Goal: Transaction & Acquisition: Book appointment/travel/reservation

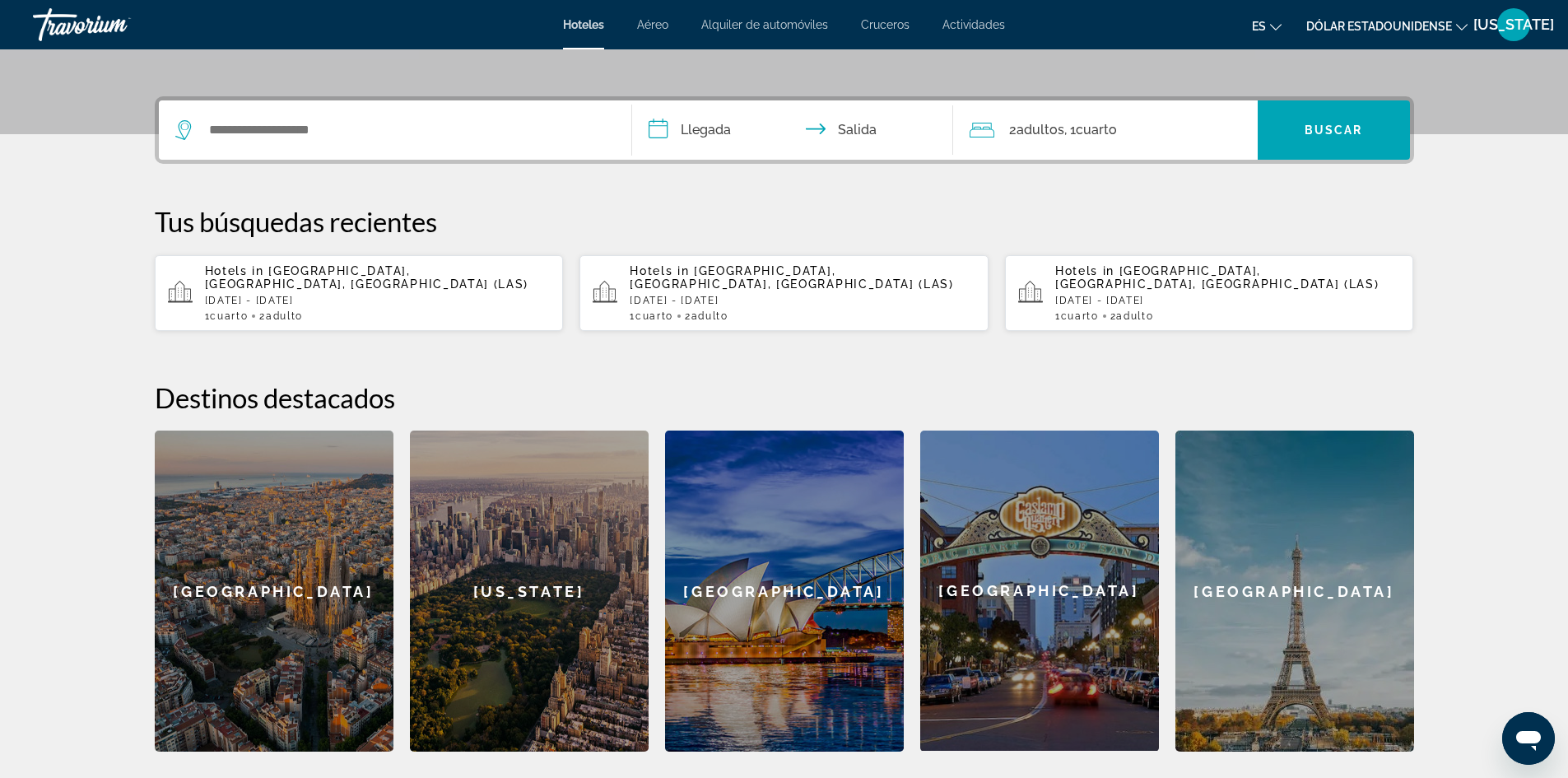
scroll to position [412, 0]
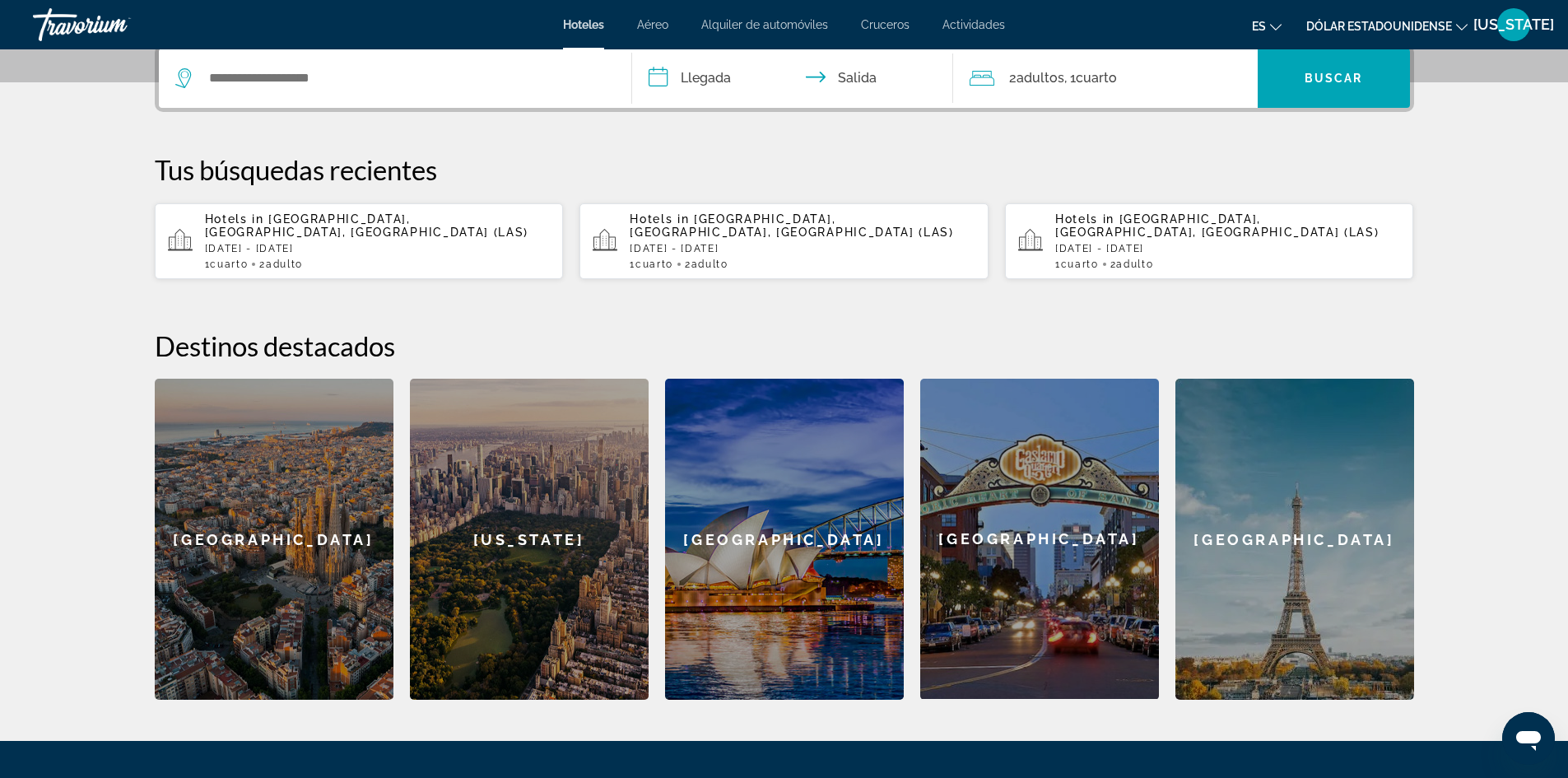
click at [473, 226] on div "Hotels in [GEOGRAPHIC_DATA], [GEOGRAPHIC_DATA], [GEOGRAPHIC_DATA] (LAS) [DATE] …" at bounding box center [377, 241] width 345 height 57
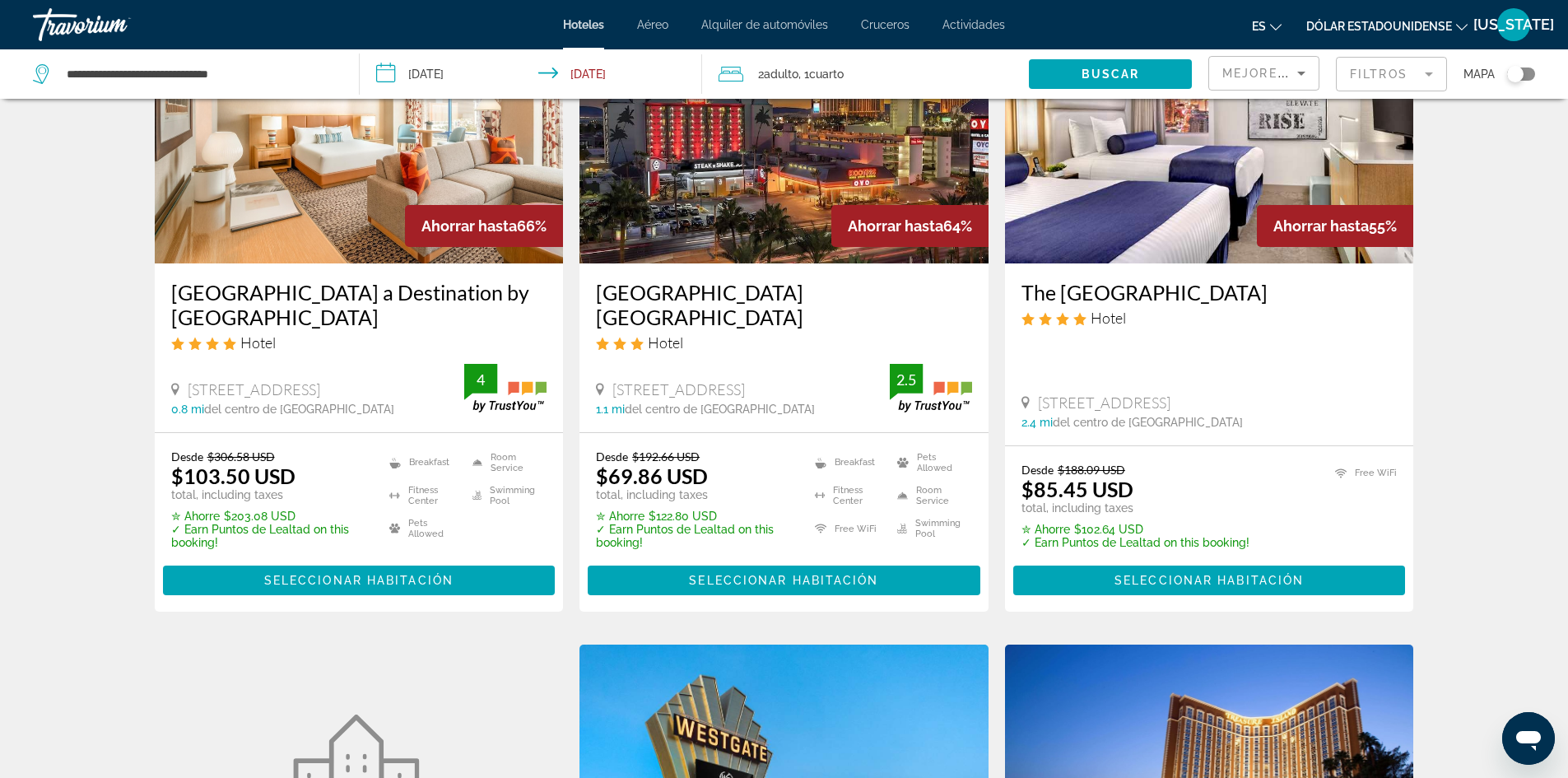
scroll to position [165, 0]
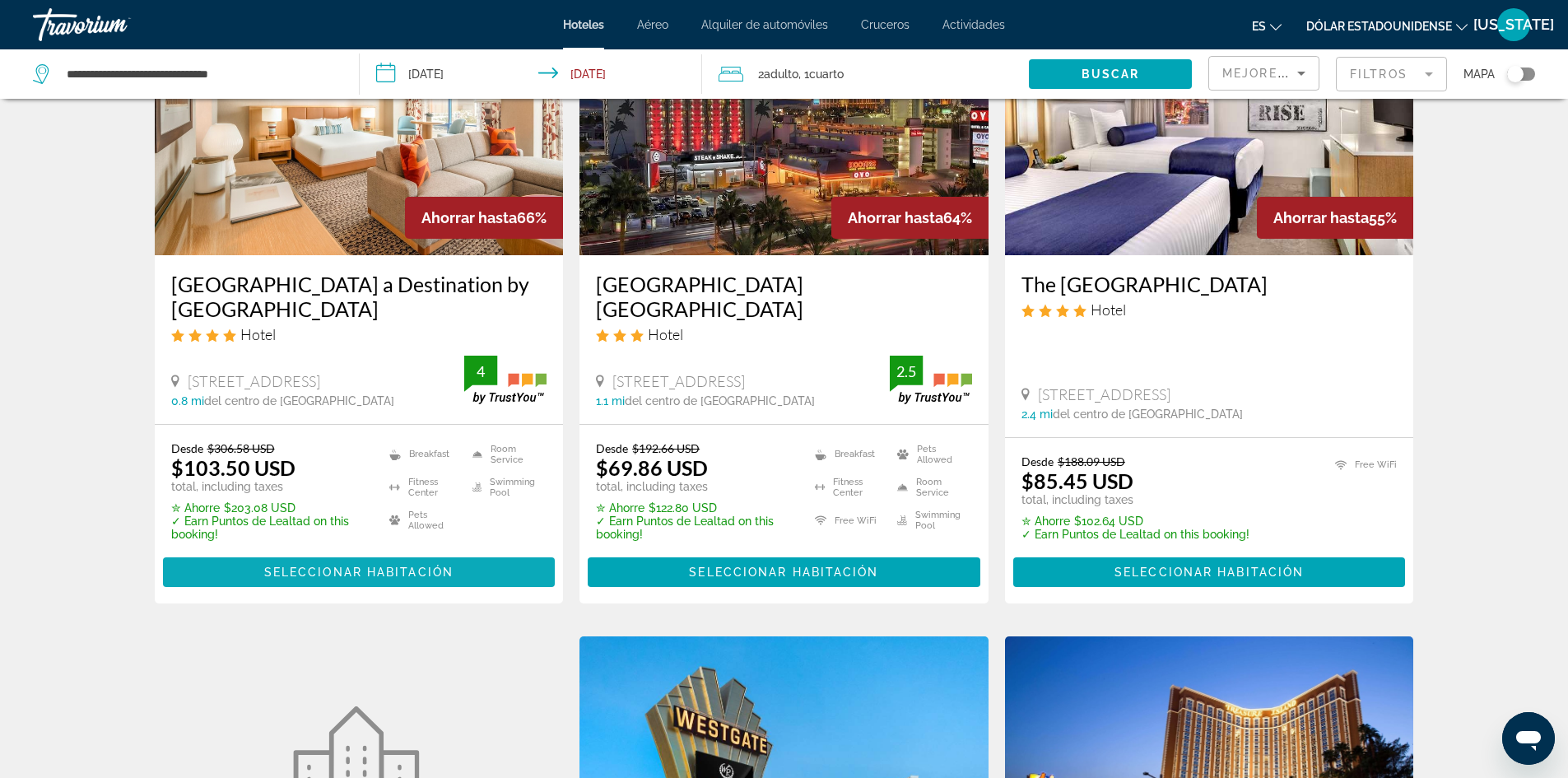
click at [422, 568] on span "Seleccionar habitación" at bounding box center [359, 572] width 190 height 13
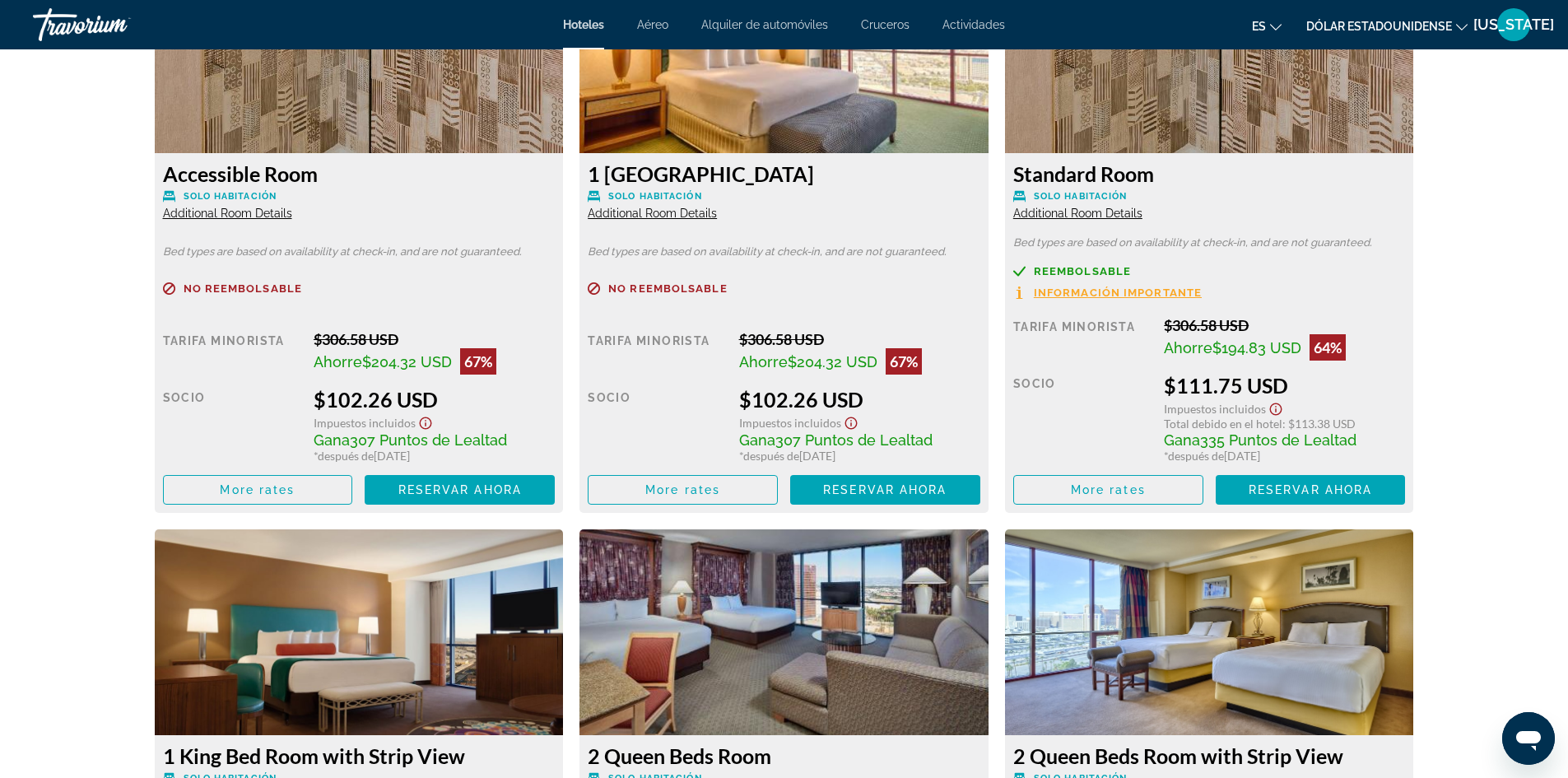
scroll to position [2469, 0]
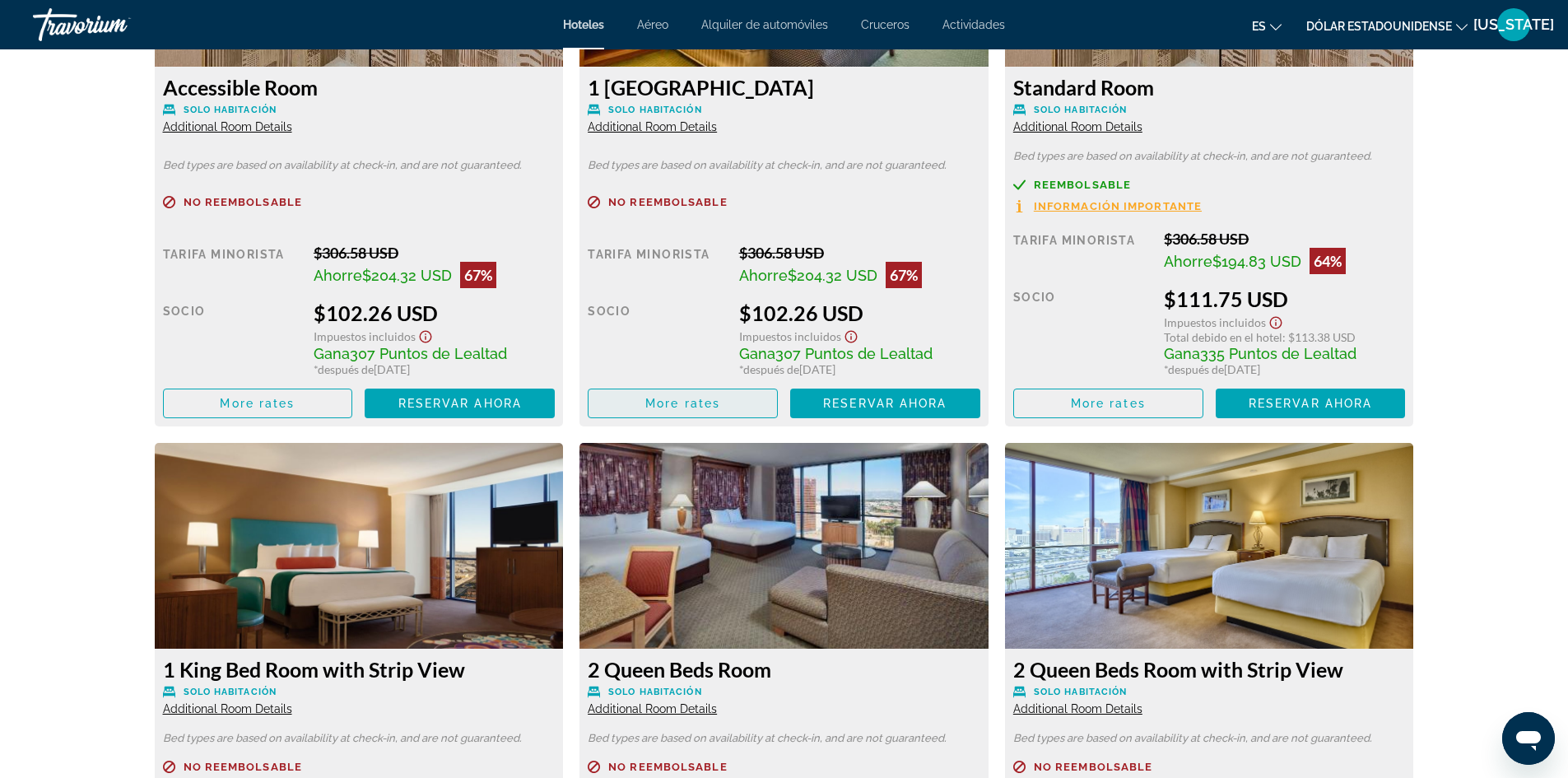
click at [721, 405] on span "Contenido principal" at bounding box center [682, 403] width 189 height 39
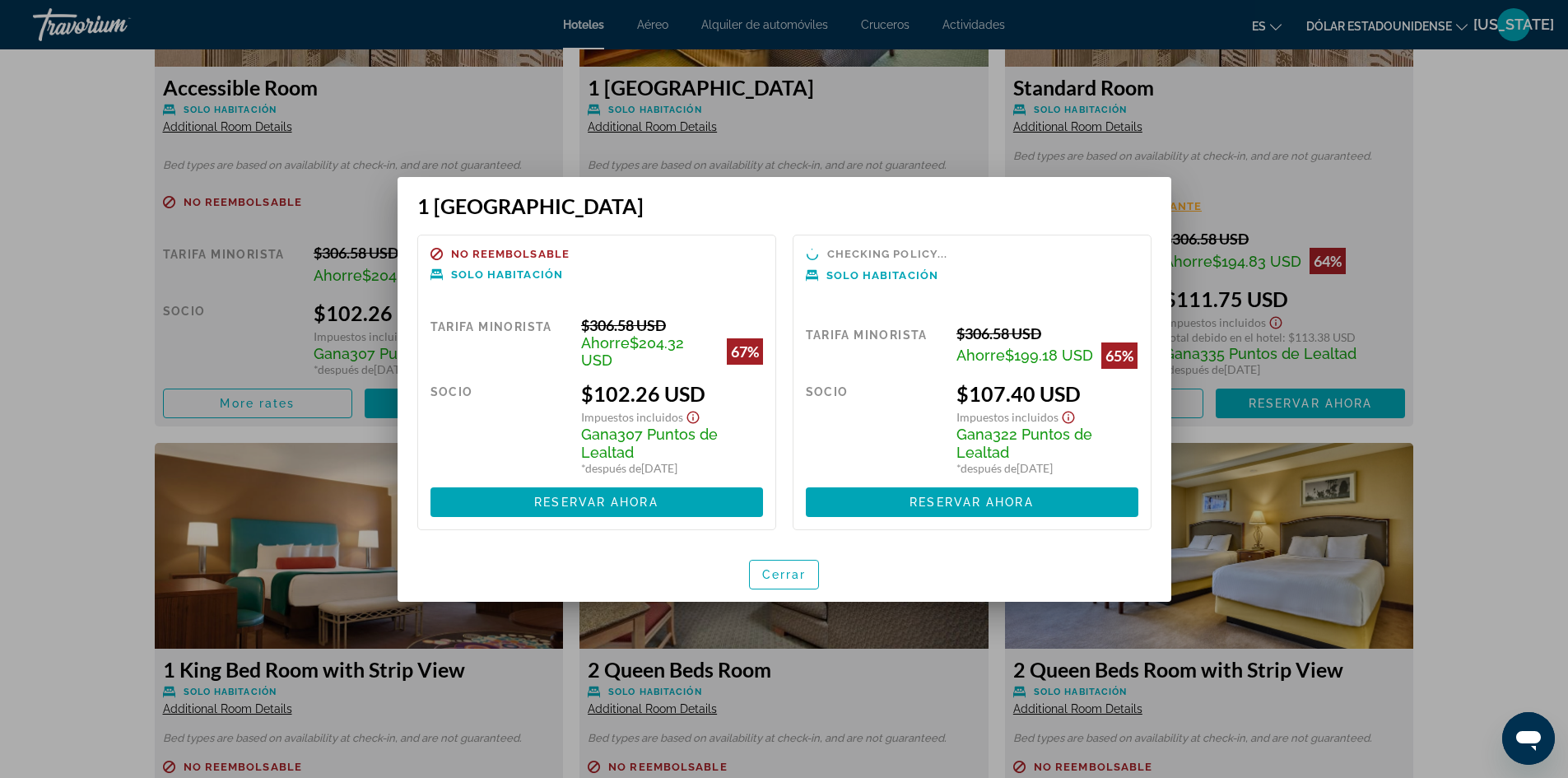
scroll to position [0, 0]
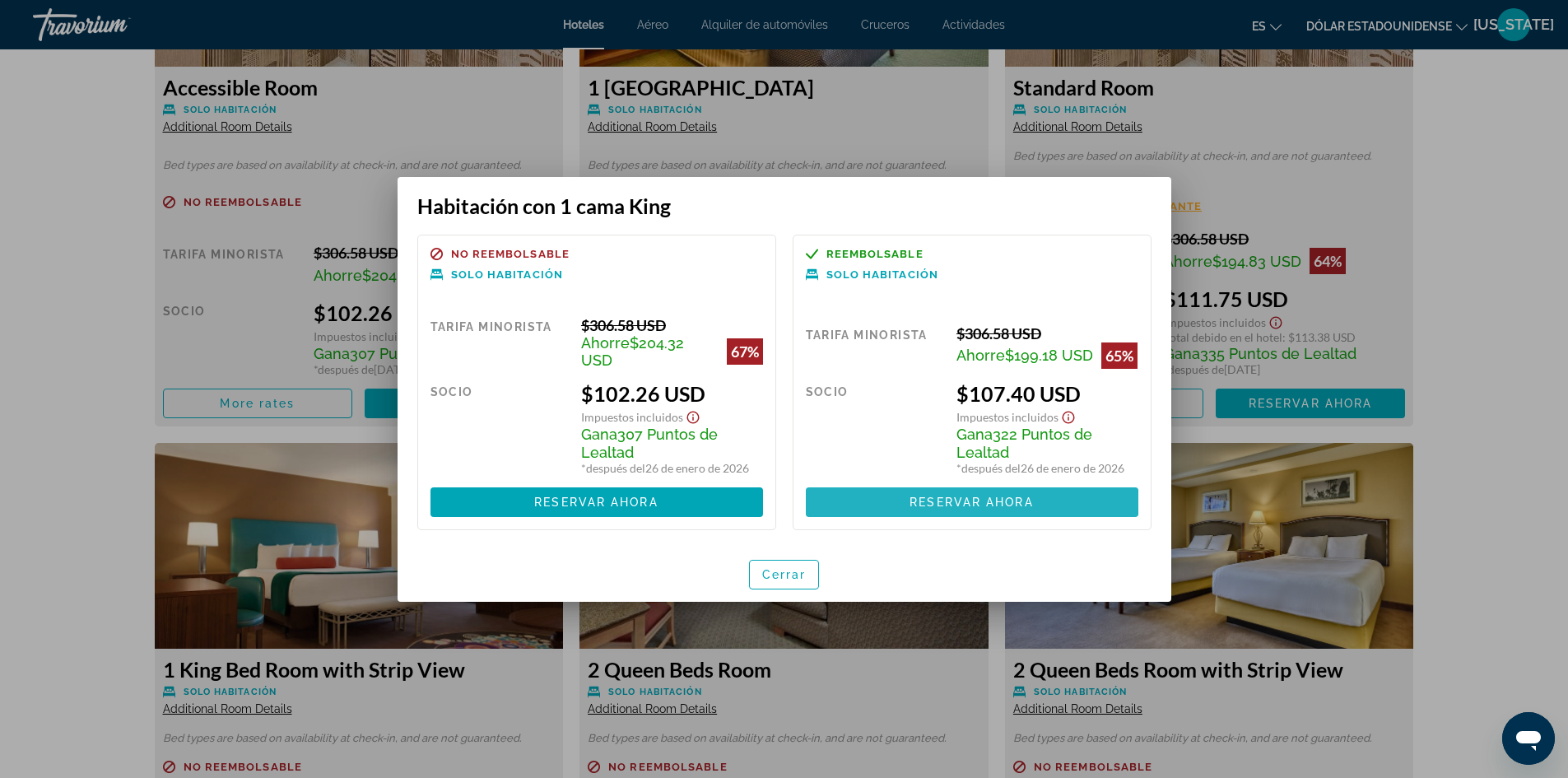
click at [909, 500] on font "Reservar ahora" at bounding box center [970, 502] width 123 height 13
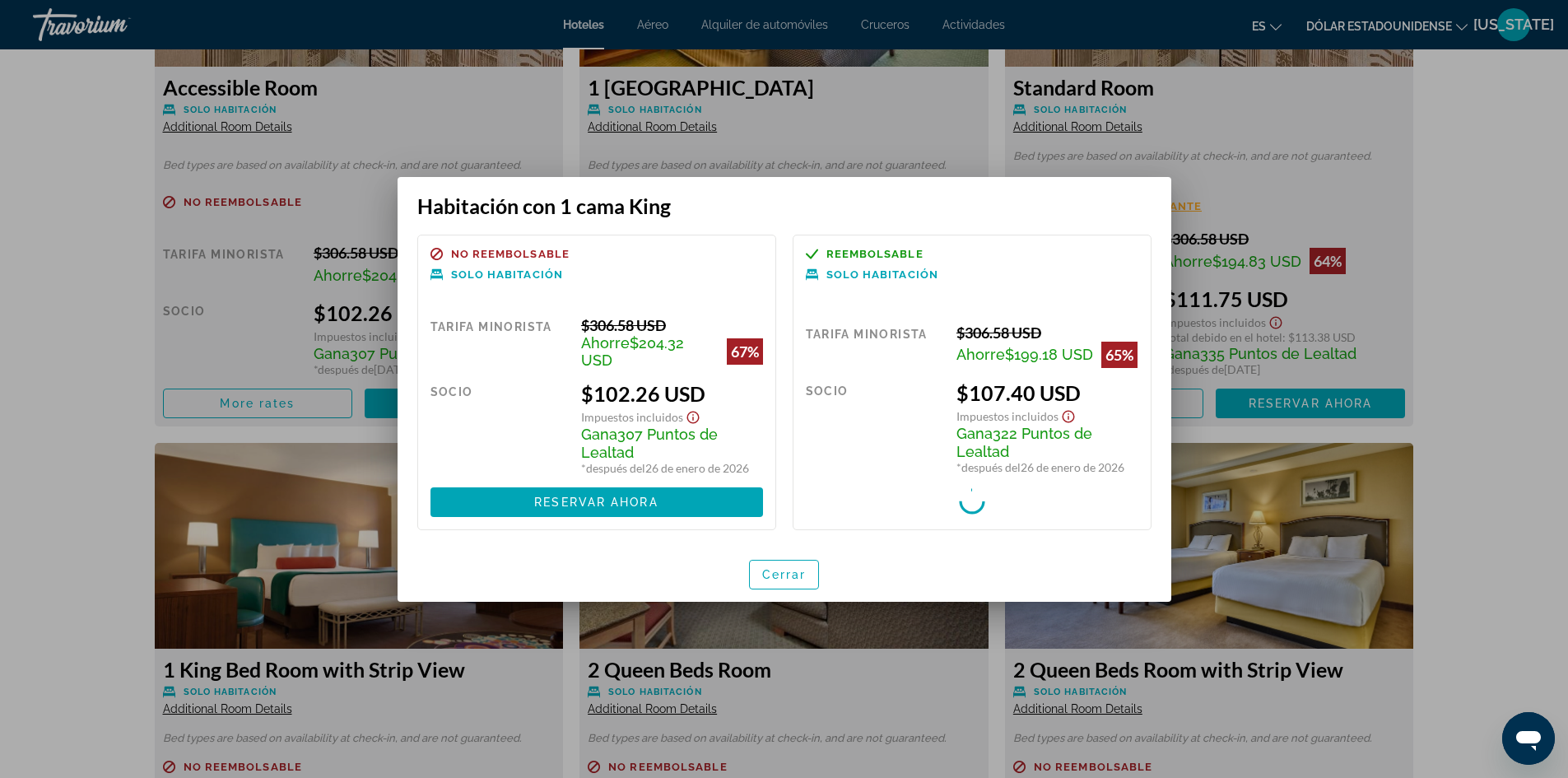
scroll to position [2469, 0]
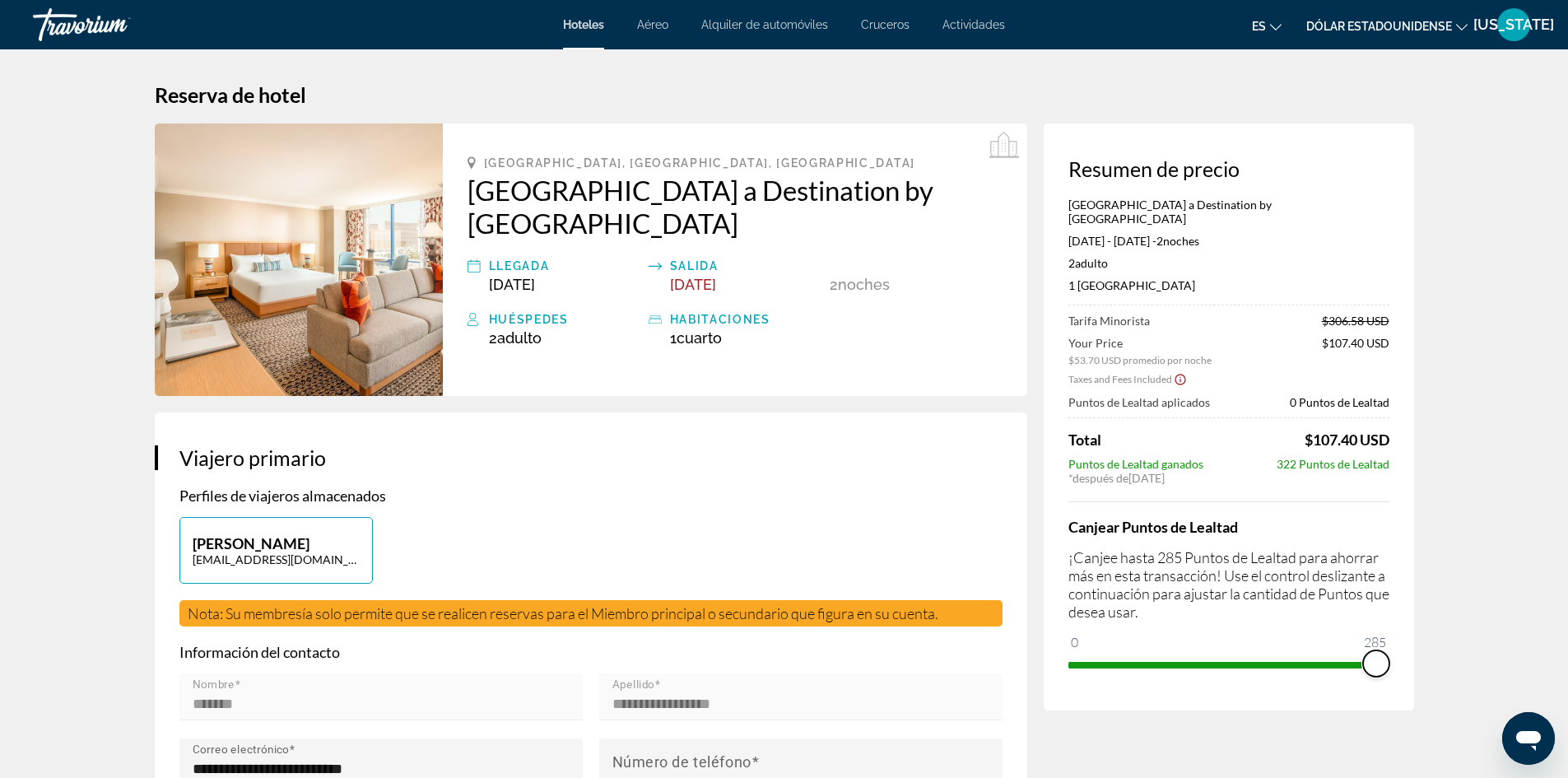
drag, startPoint x: 1085, startPoint y: 629, endPoint x: 1527, endPoint y: 596, distance: 443.2
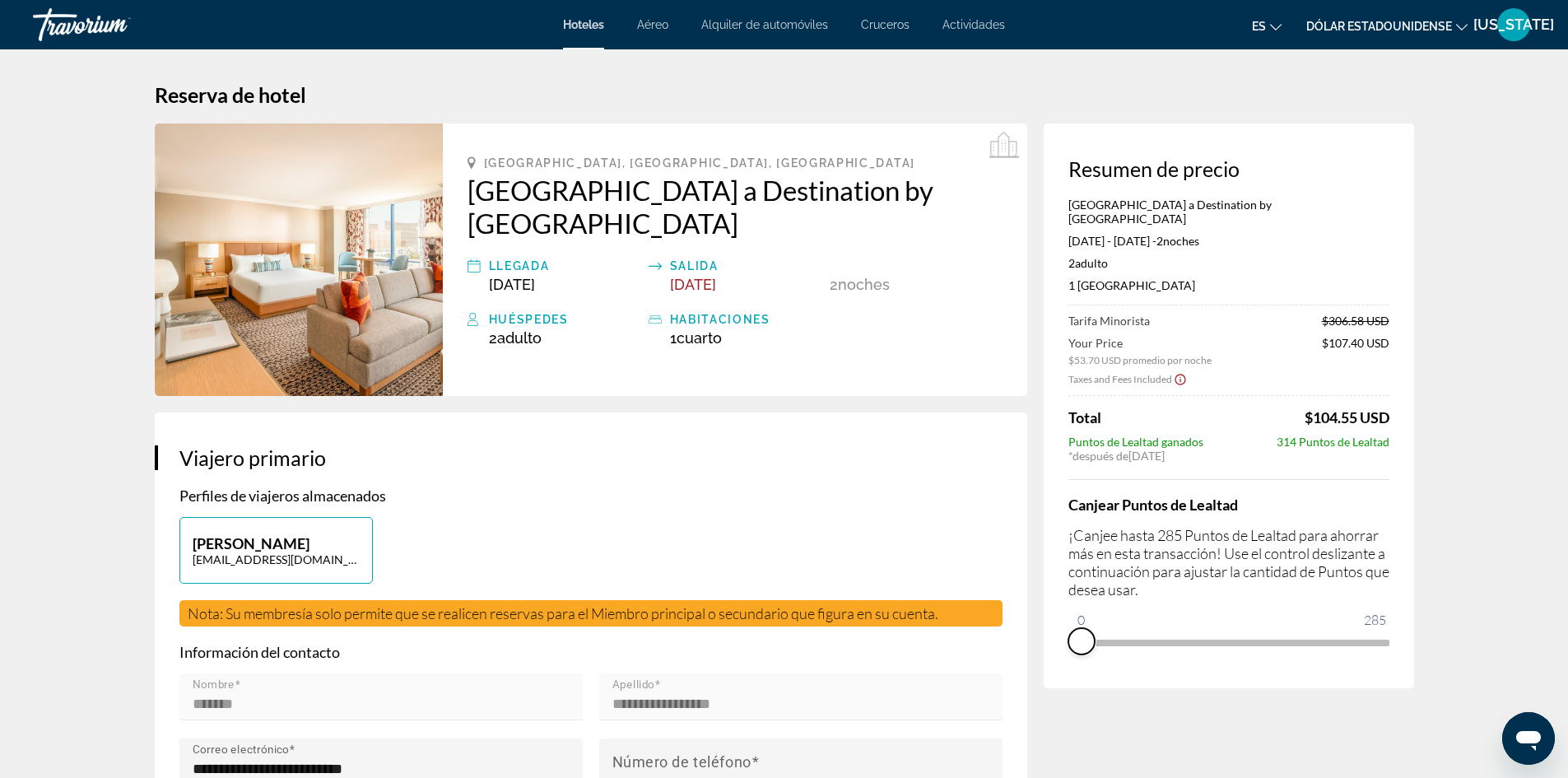
drag, startPoint x: 1377, startPoint y: 647, endPoint x: 1032, endPoint y: 701, distance: 349.2
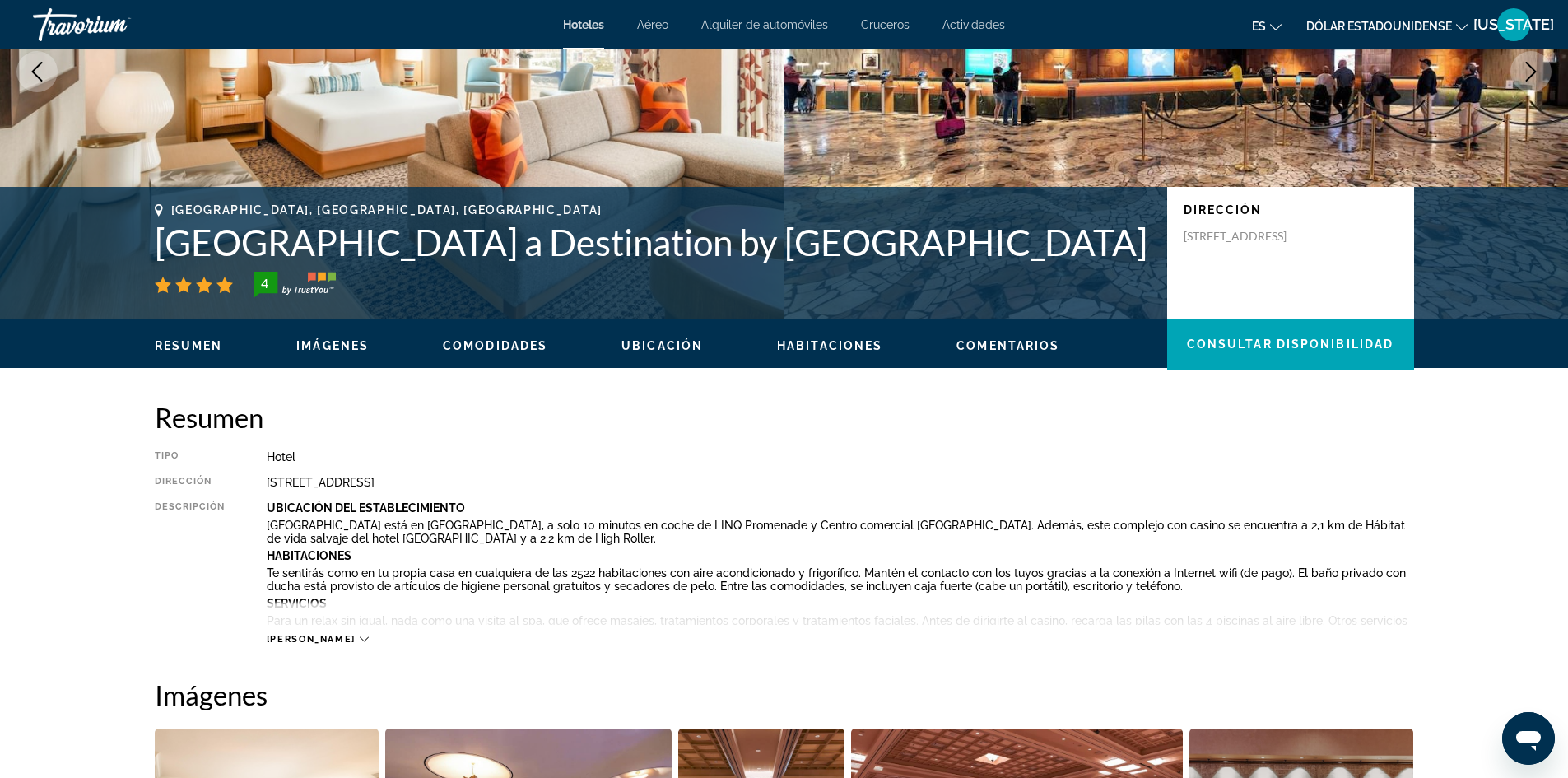
scroll to position [247, 0]
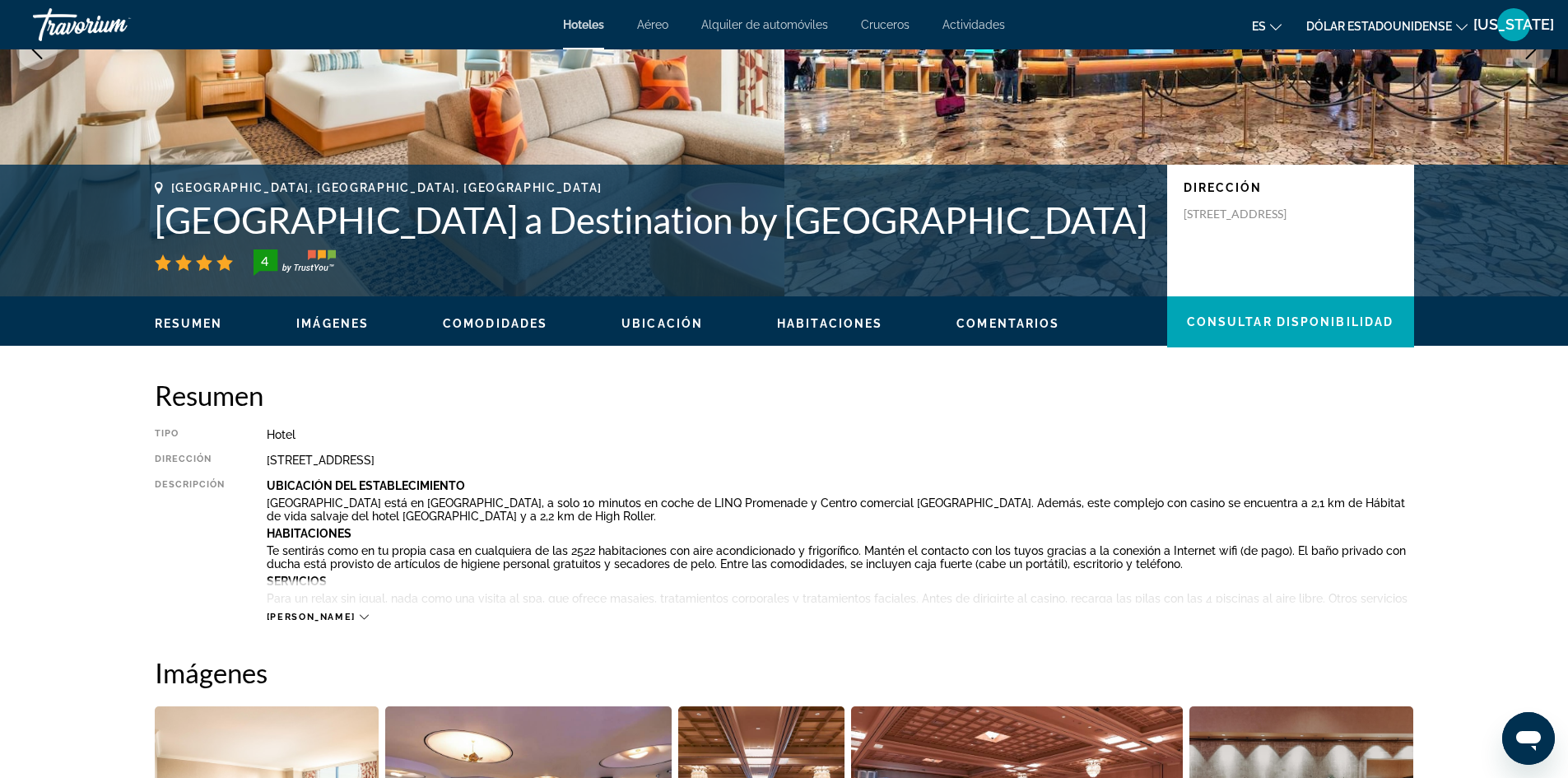
click at [293, 617] on span "[PERSON_NAME]" at bounding box center [312, 617] width 89 height 11
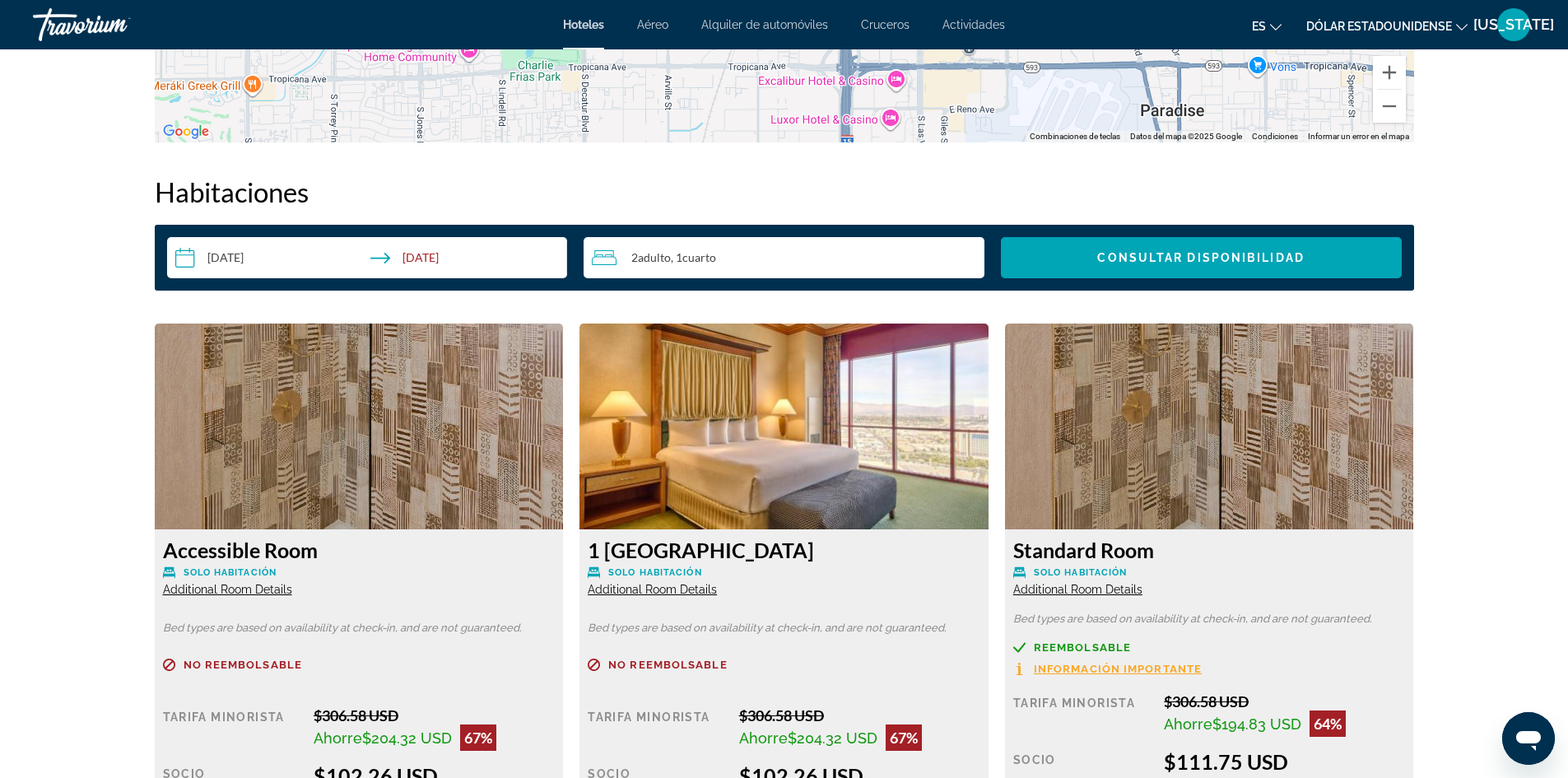
scroll to position [2057, 0]
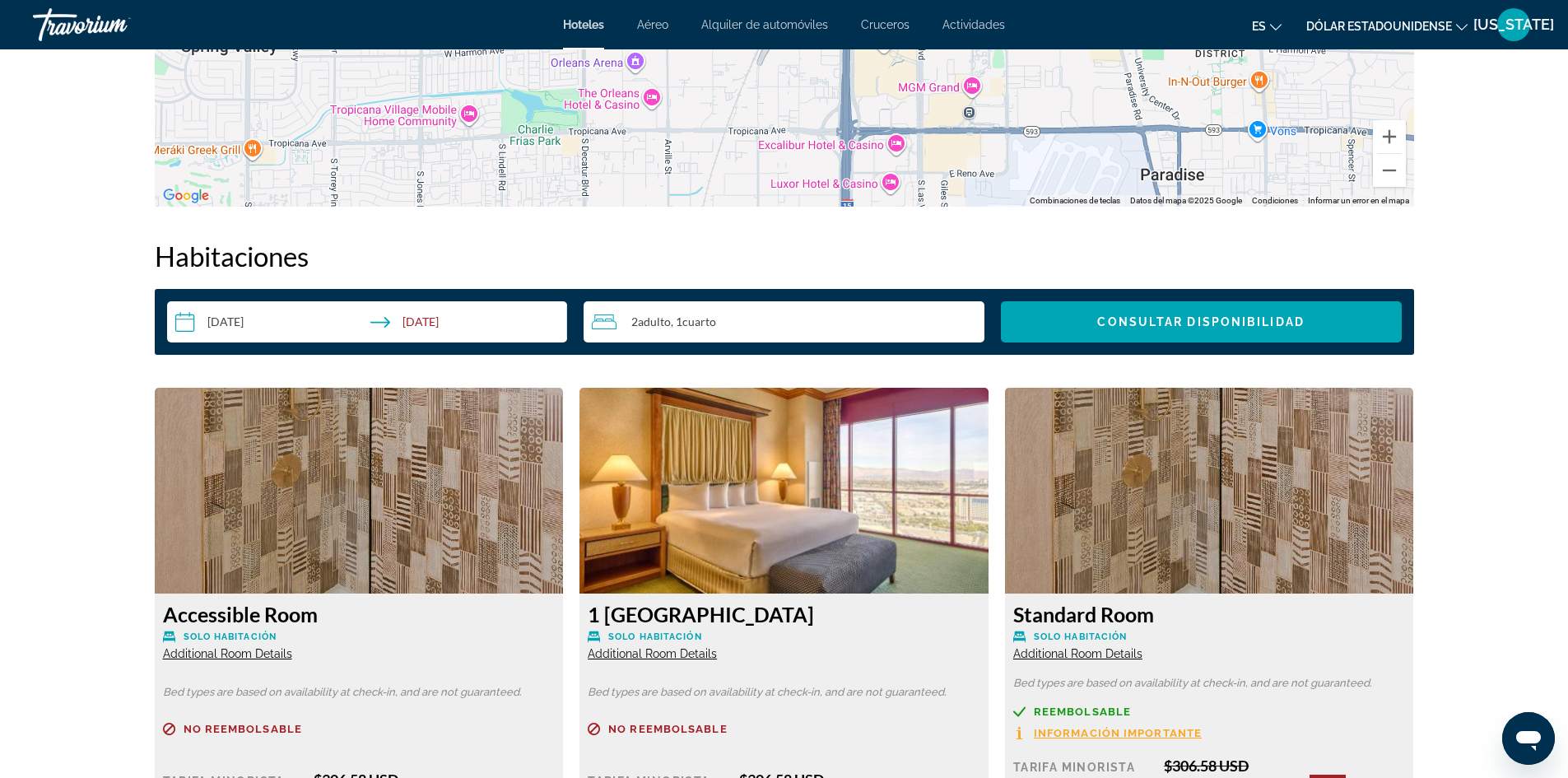
click at [226, 322] on input "**********" at bounding box center [370, 324] width 407 height 46
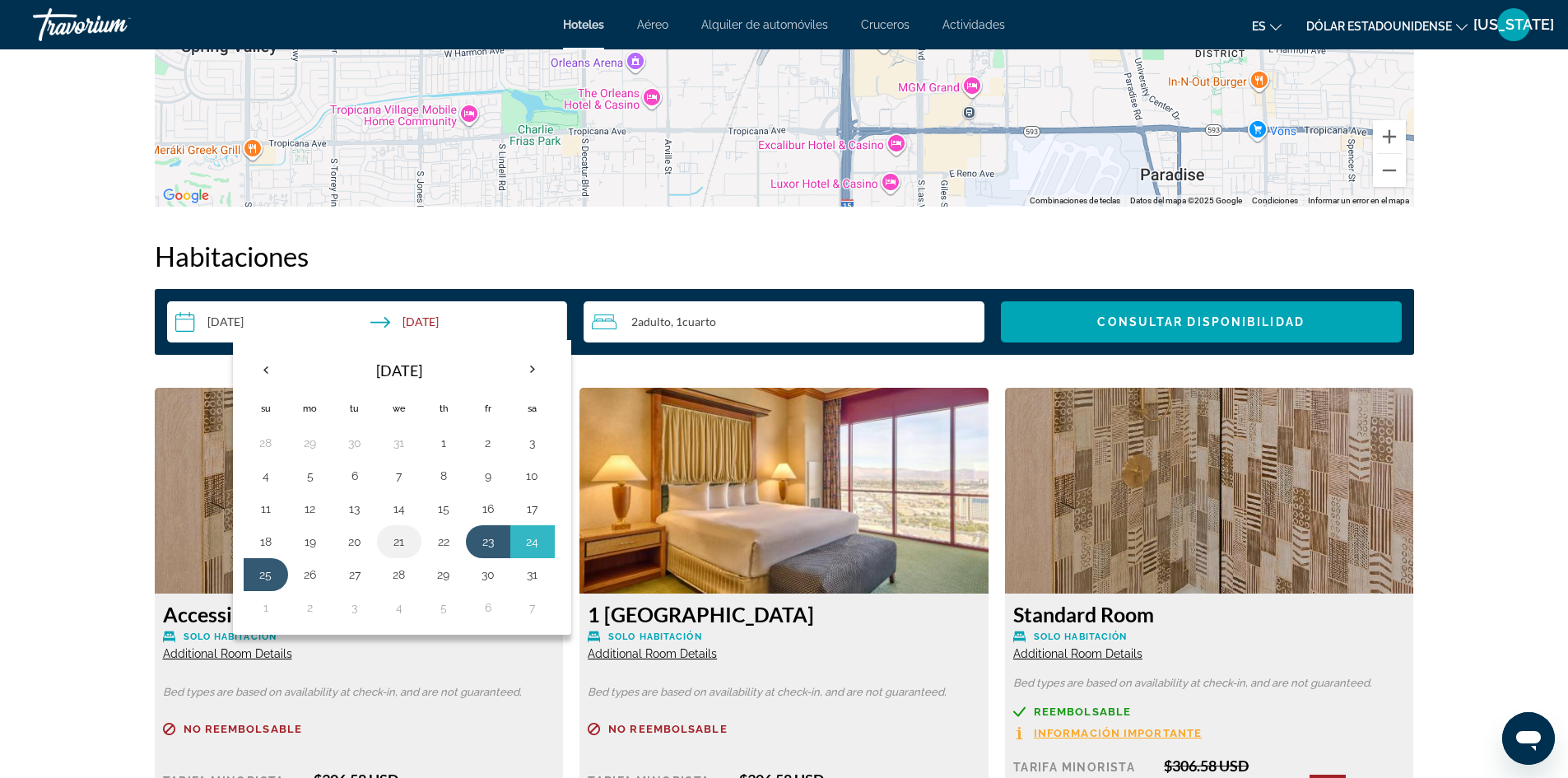
click at [405, 543] on button "21" at bounding box center [399, 541] width 26 height 23
click at [538, 548] on button "24" at bounding box center [532, 541] width 26 height 23
type input "**********"
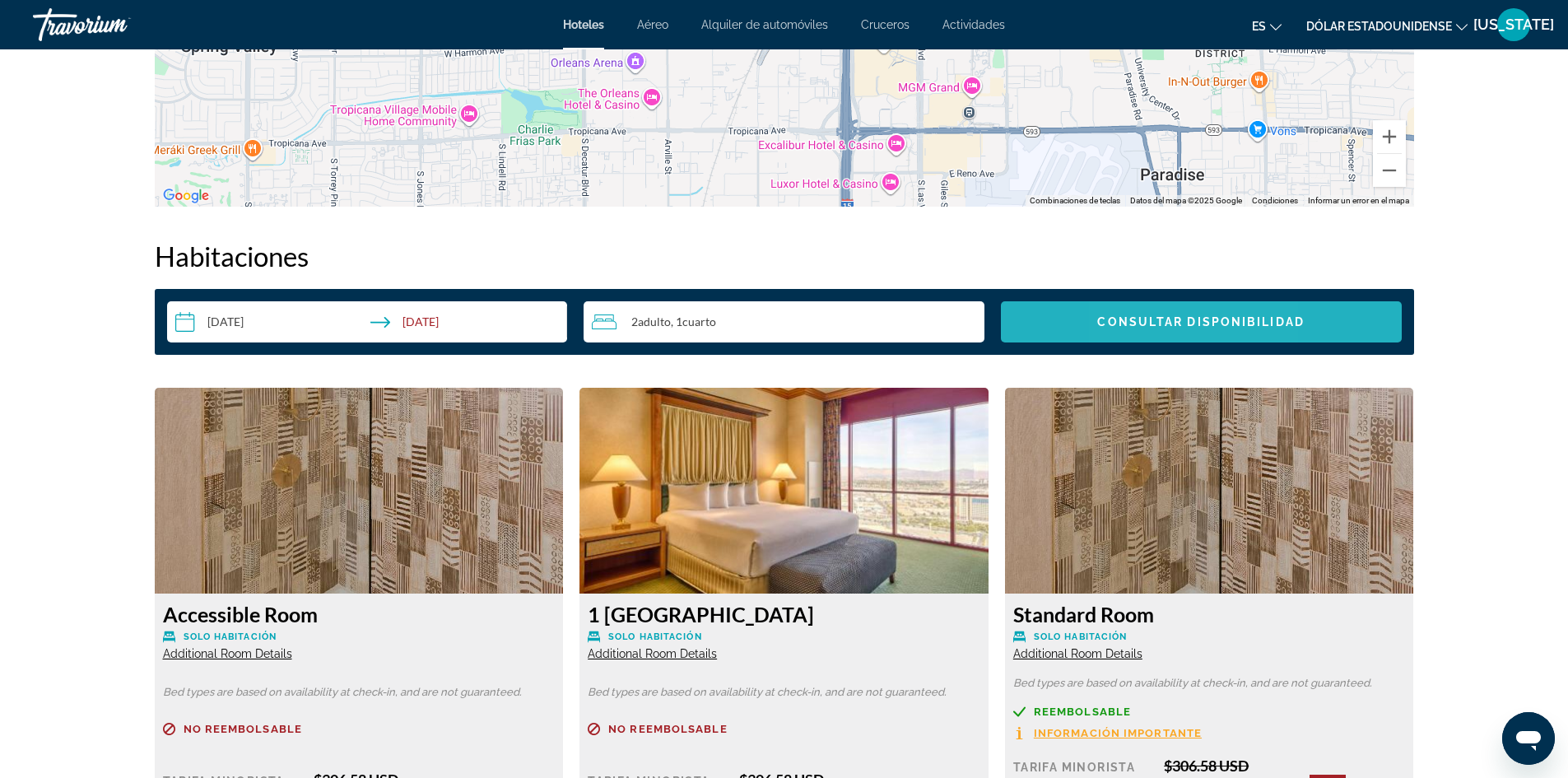
click at [1141, 326] on span "Consultar disponibilidad" at bounding box center [1200, 322] width 207 height 13
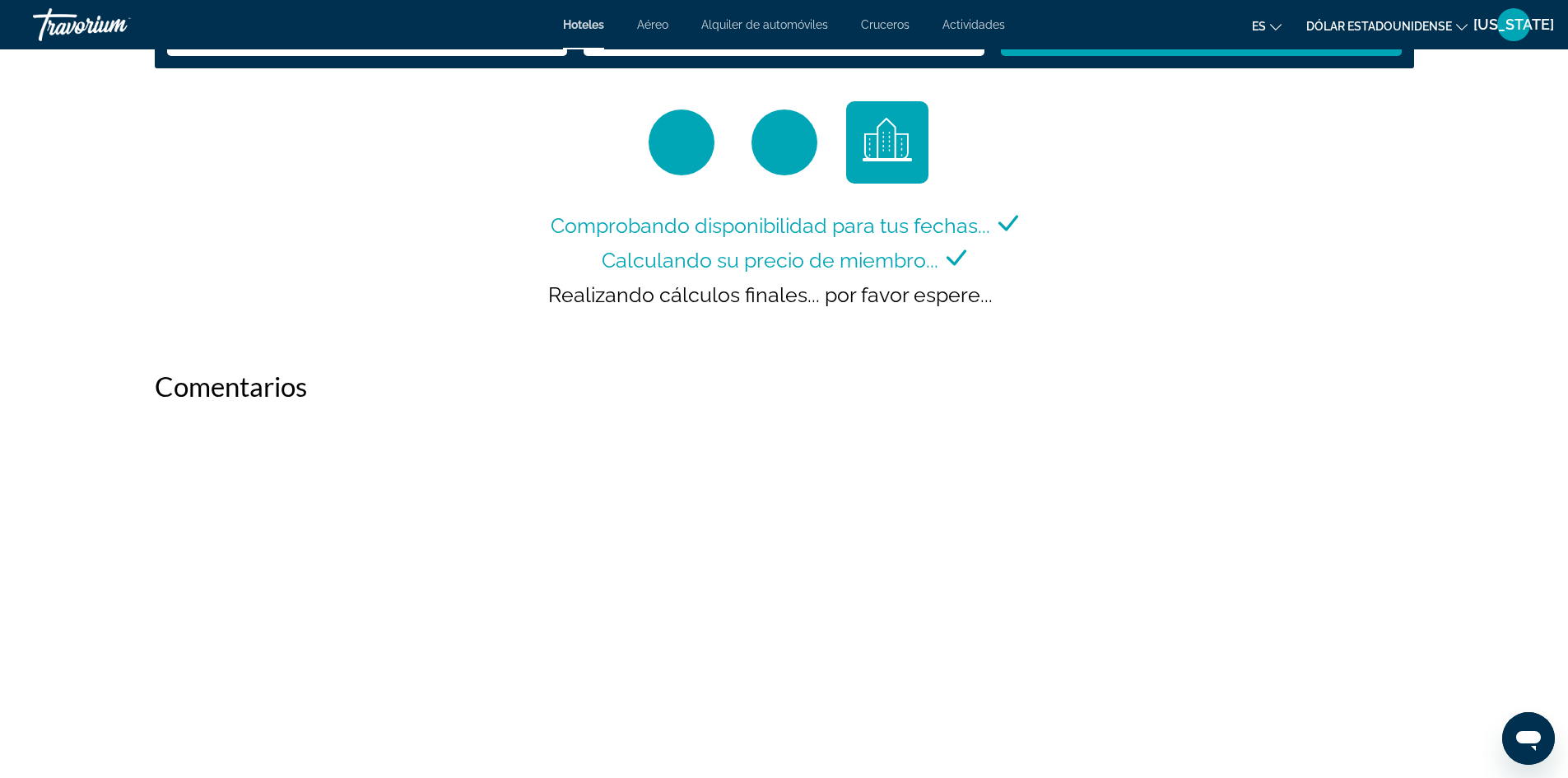
scroll to position [2305, 0]
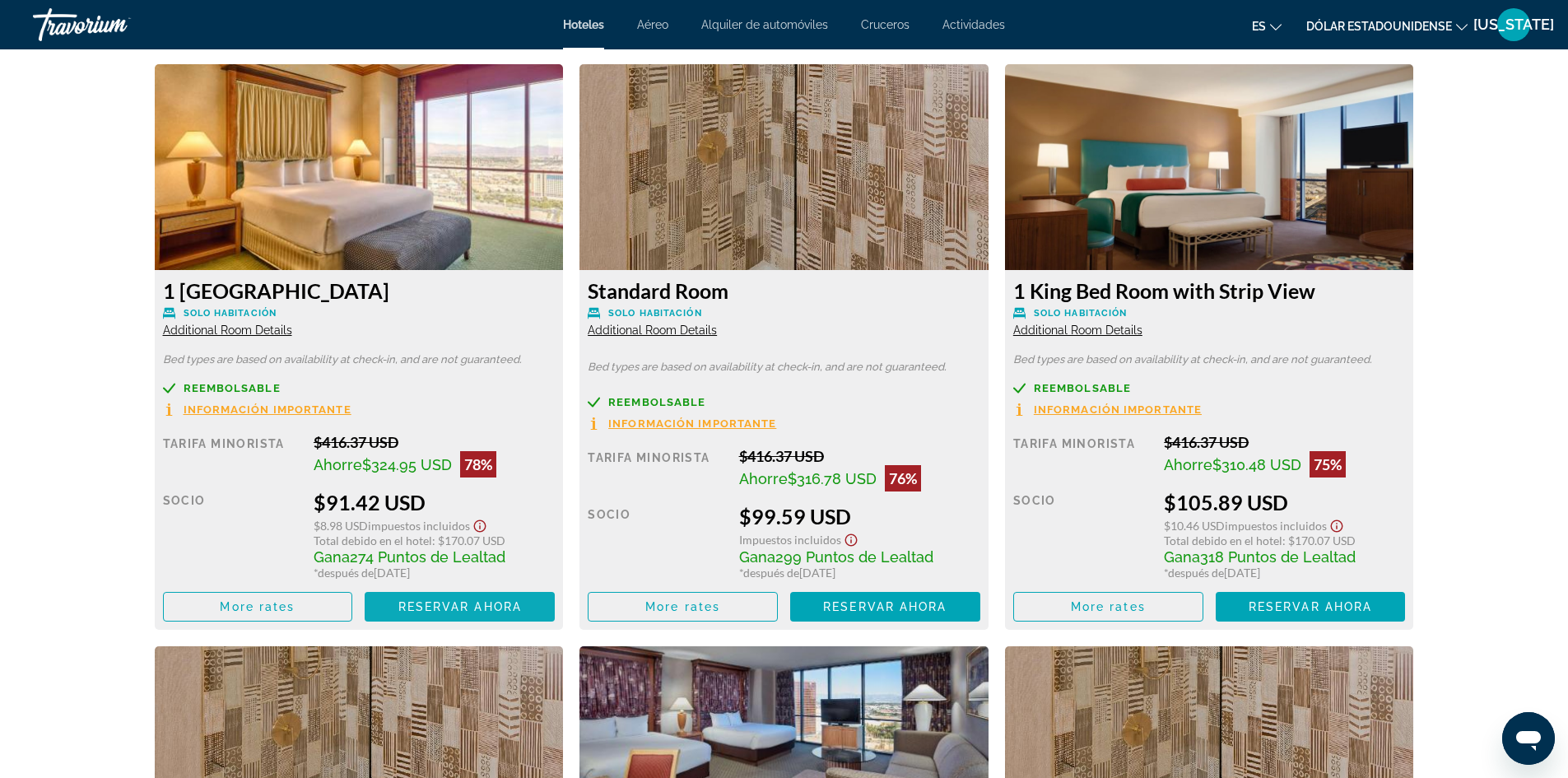
scroll to position [2268, 0]
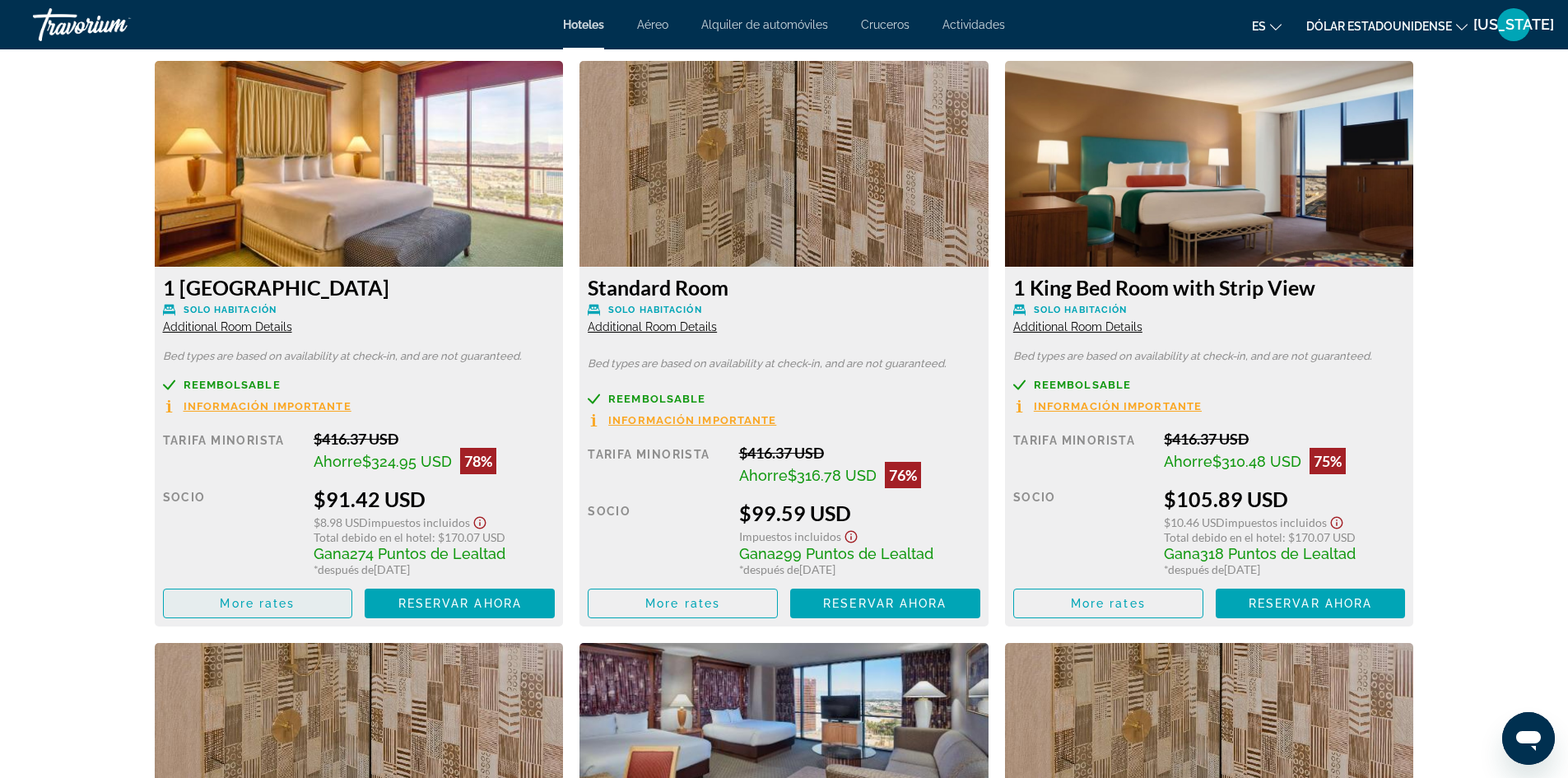
click at [301, 608] on span "Contenido principal" at bounding box center [258, 602] width 189 height 39
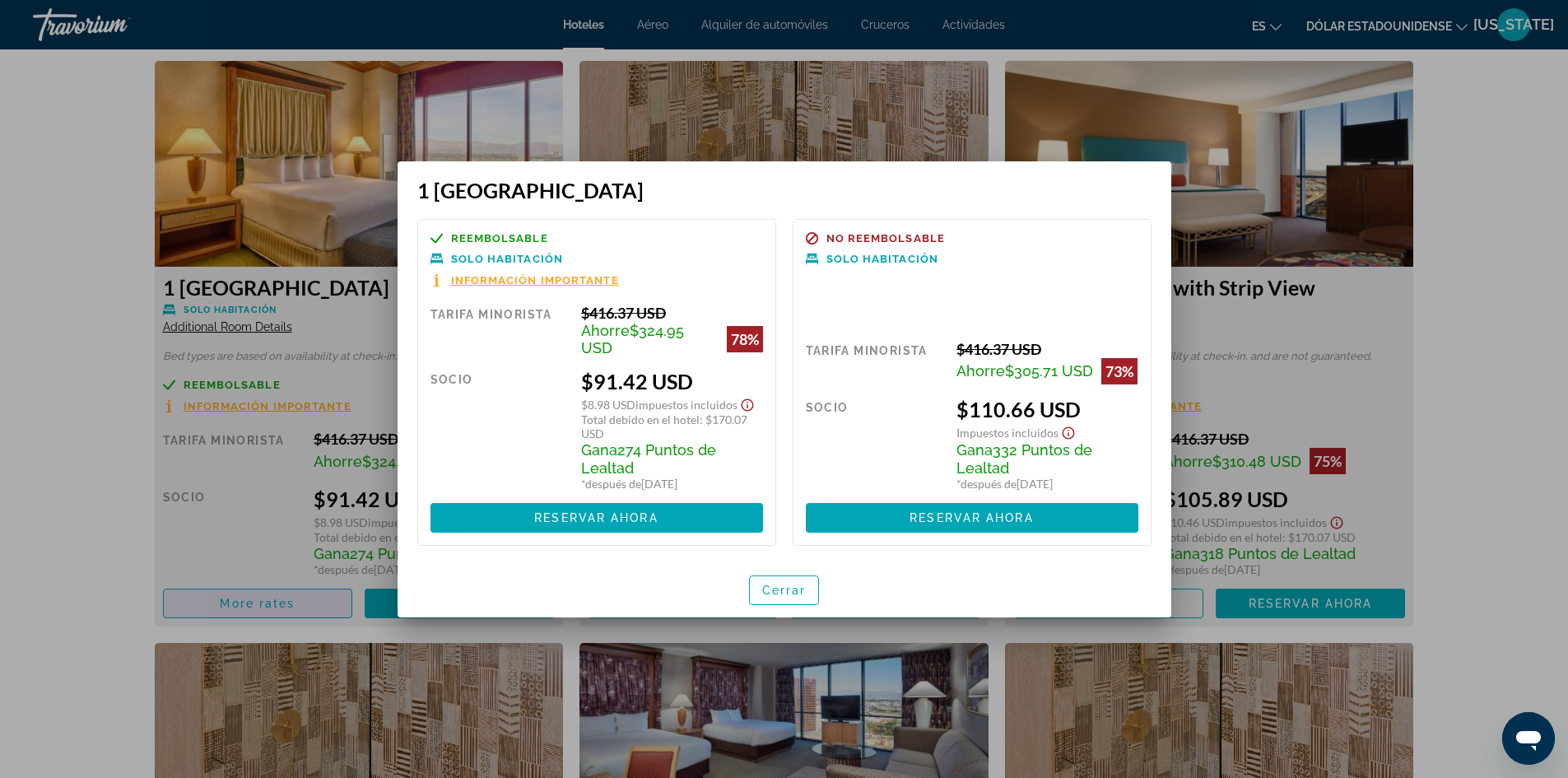
scroll to position [0, 0]
click at [254, 548] on div at bounding box center [784, 389] width 1568 height 778
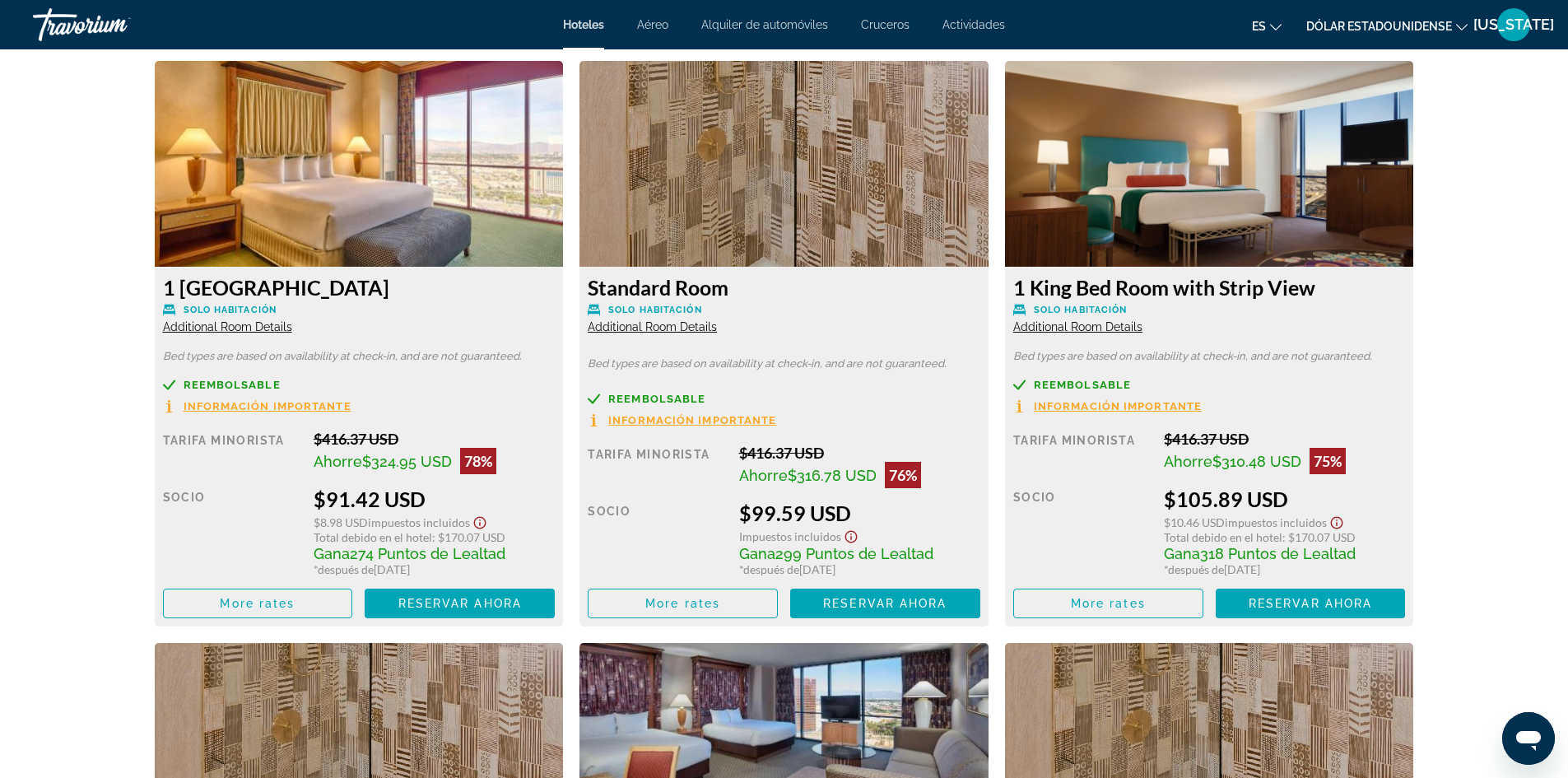
scroll to position [2268, 0]
click at [446, 608] on span "Reservar ahora" at bounding box center [459, 603] width 123 height 13
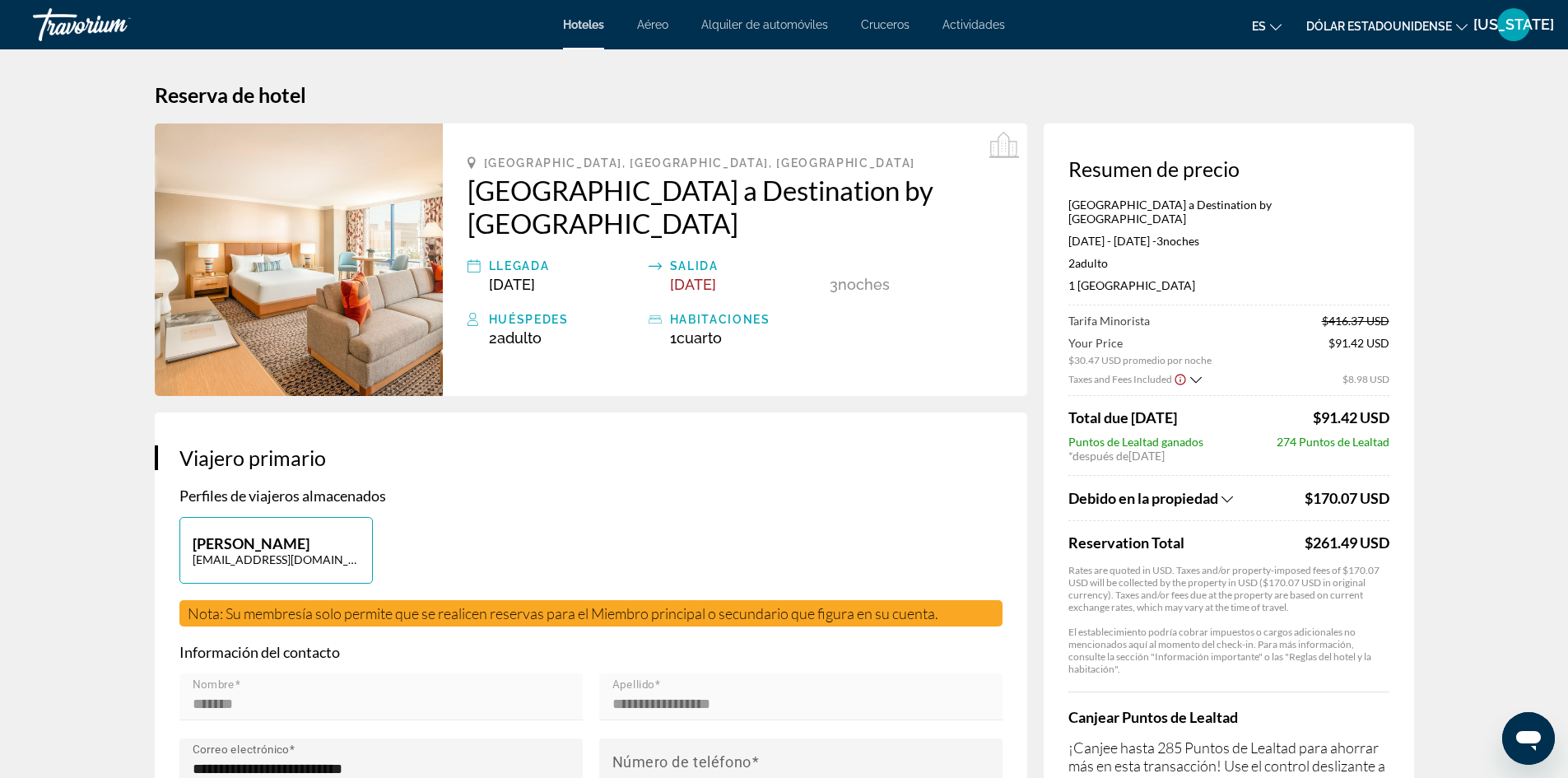
click at [1225, 492] on icon "Show Taxes and Fees breakdown" at bounding box center [1226, 498] width 12 height 14
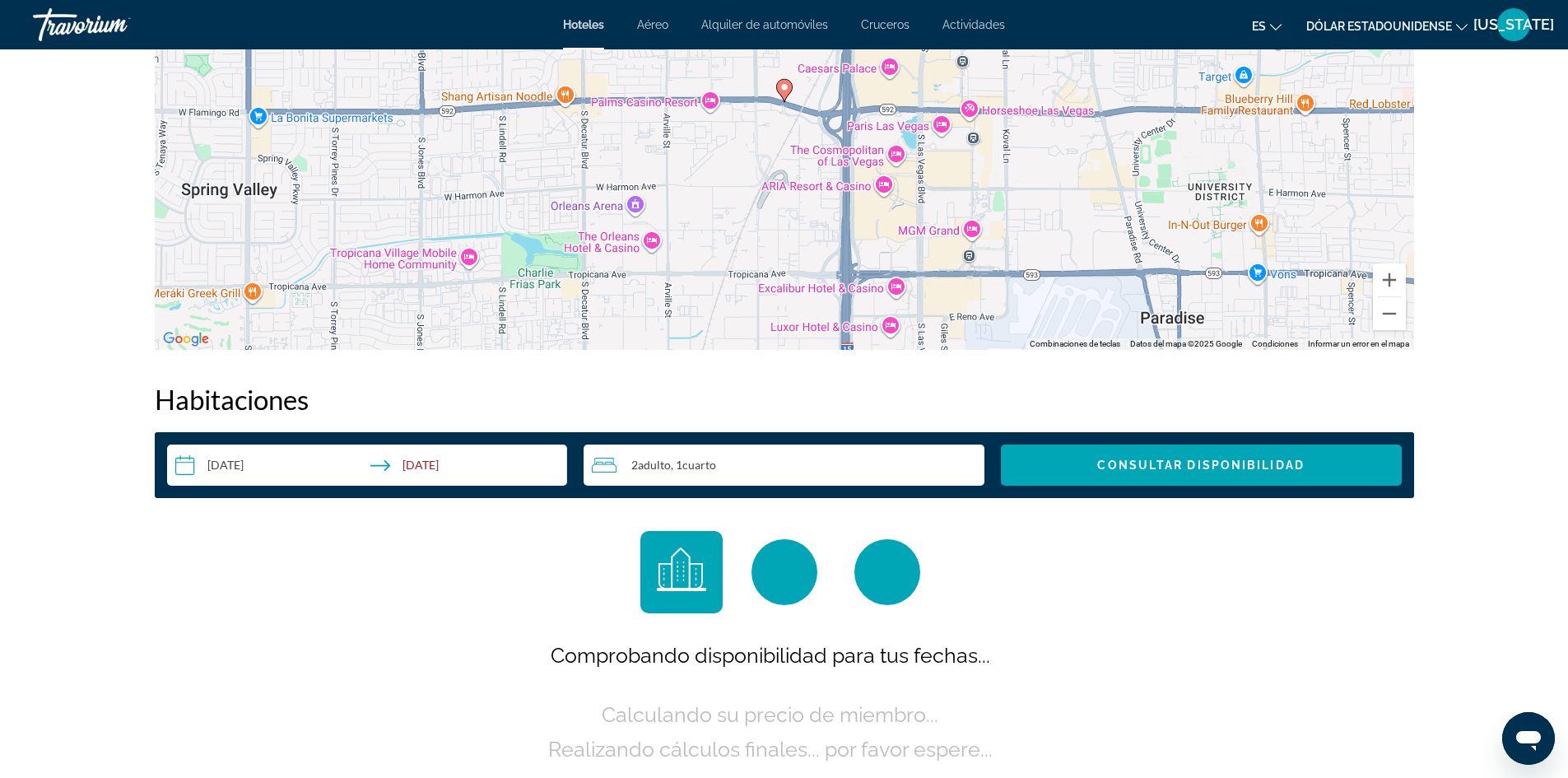
scroll to position [1775, 0]
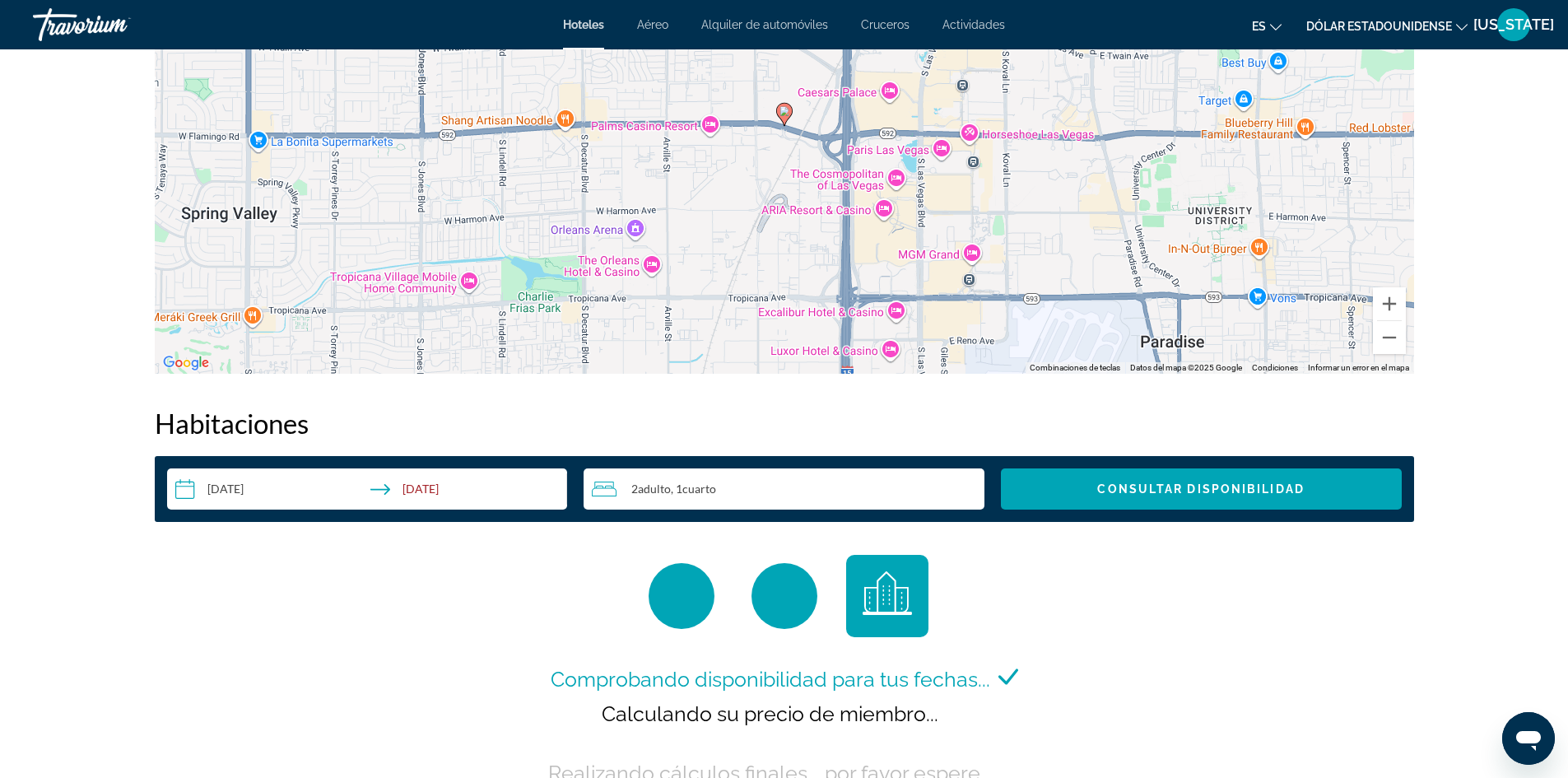
click at [310, 488] on input "**********" at bounding box center [370, 491] width 407 height 46
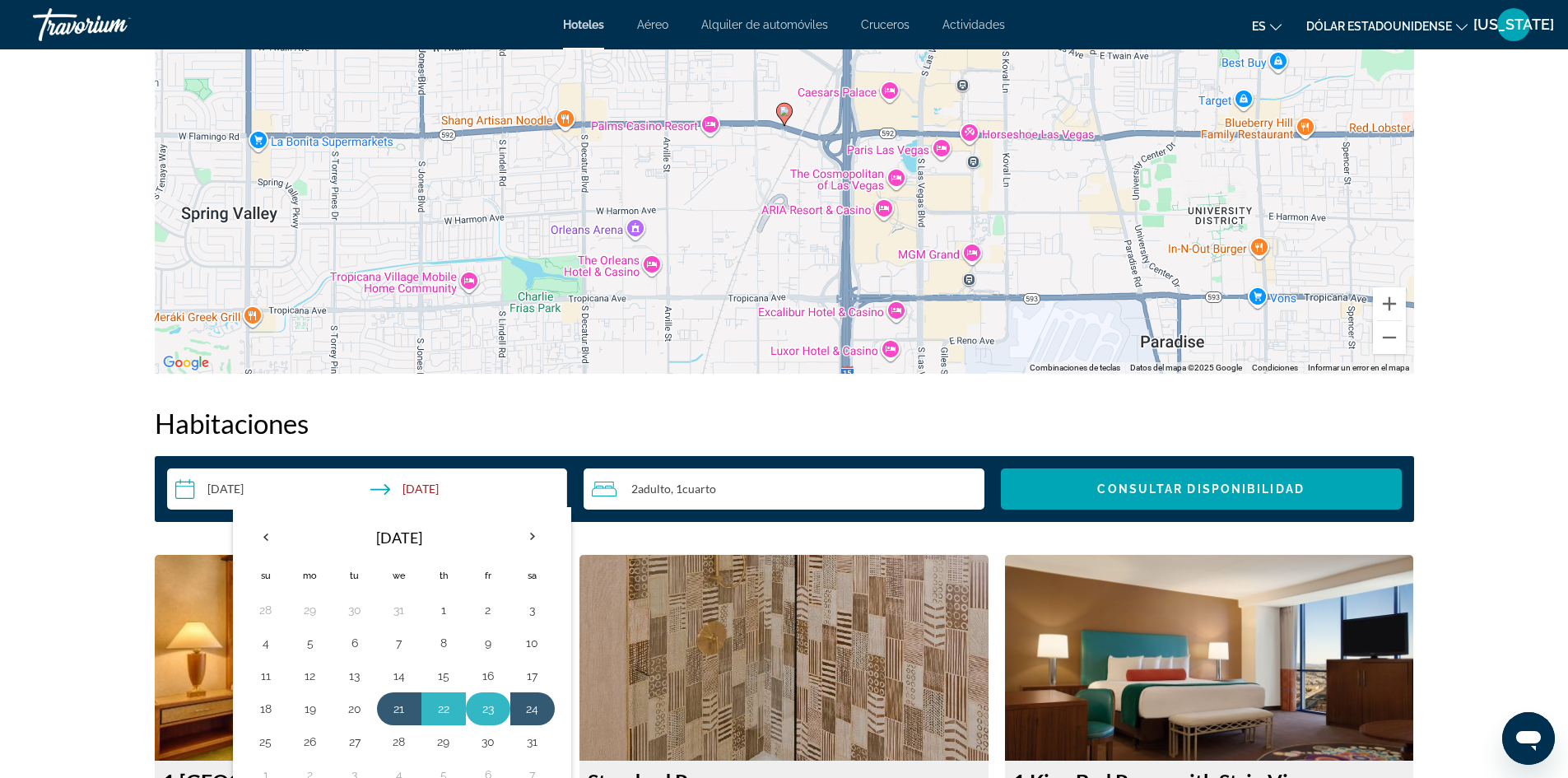
click at [489, 709] on button "23" at bounding box center [487, 708] width 26 height 23
click at [397, 709] on button "21" at bounding box center [399, 708] width 26 height 23
type input "**********"
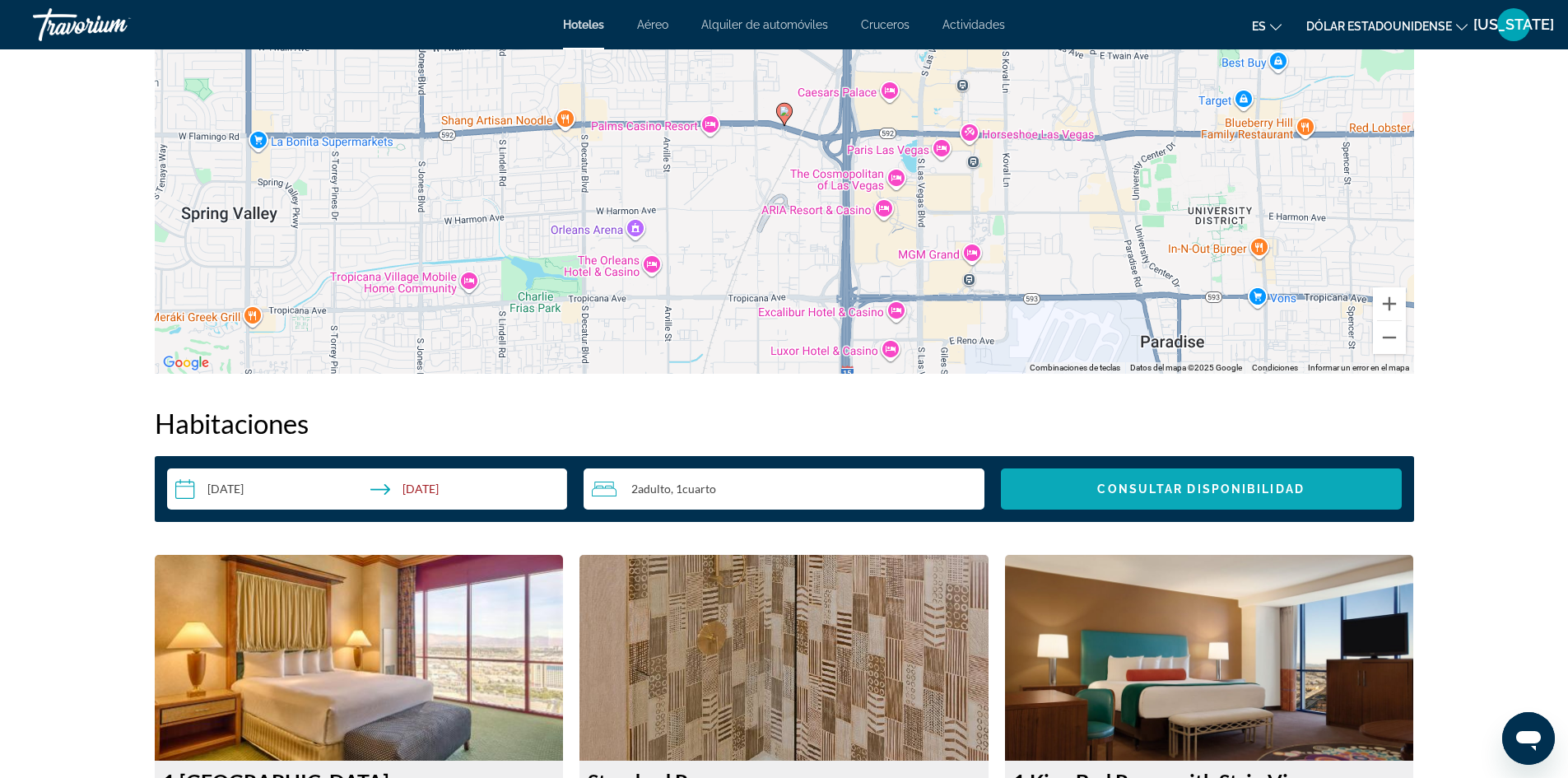
click at [1101, 487] on span "Consultar disponibilidad" at bounding box center [1200, 488] width 207 height 13
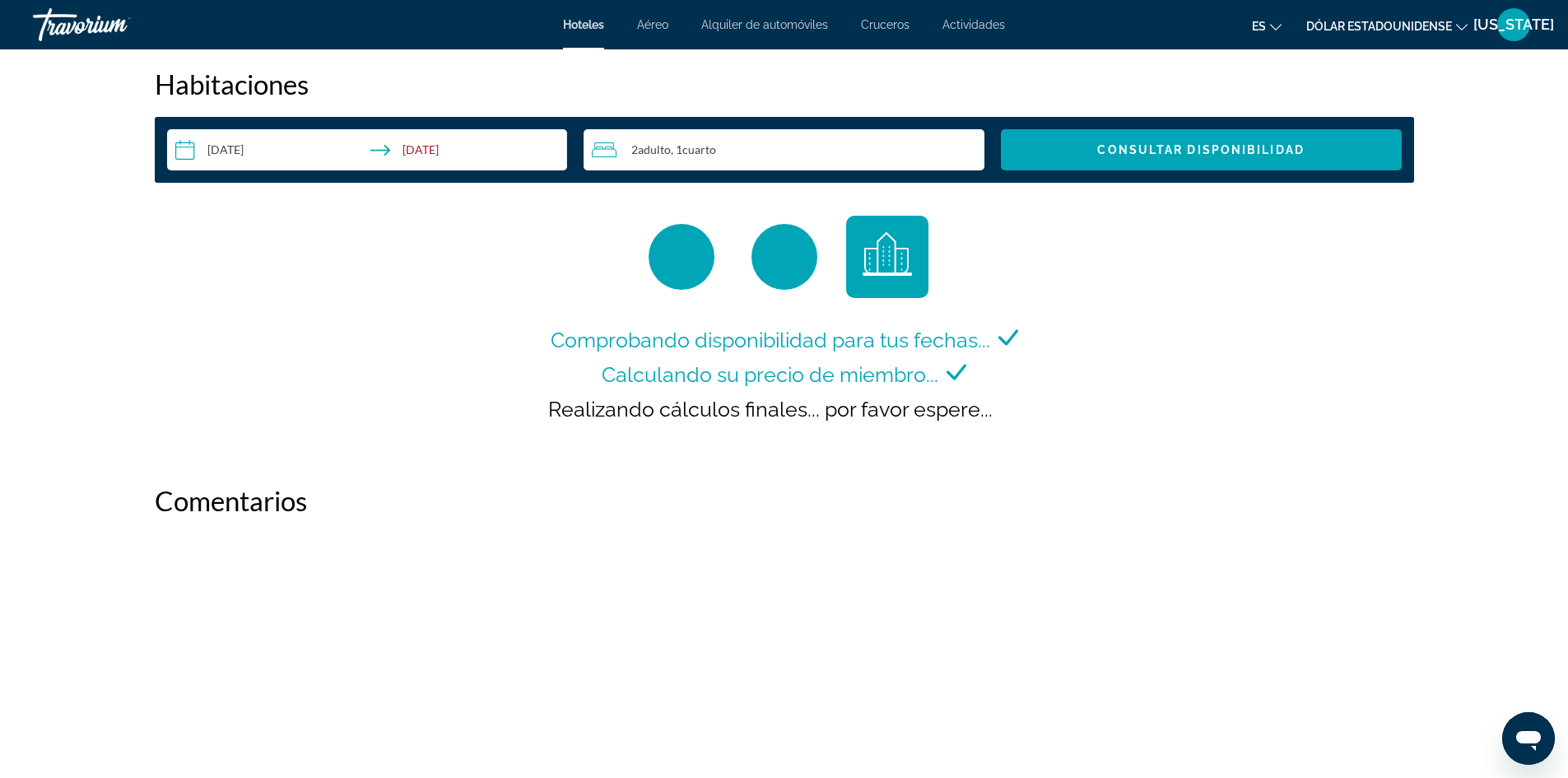
scroll to position [2083, 0]
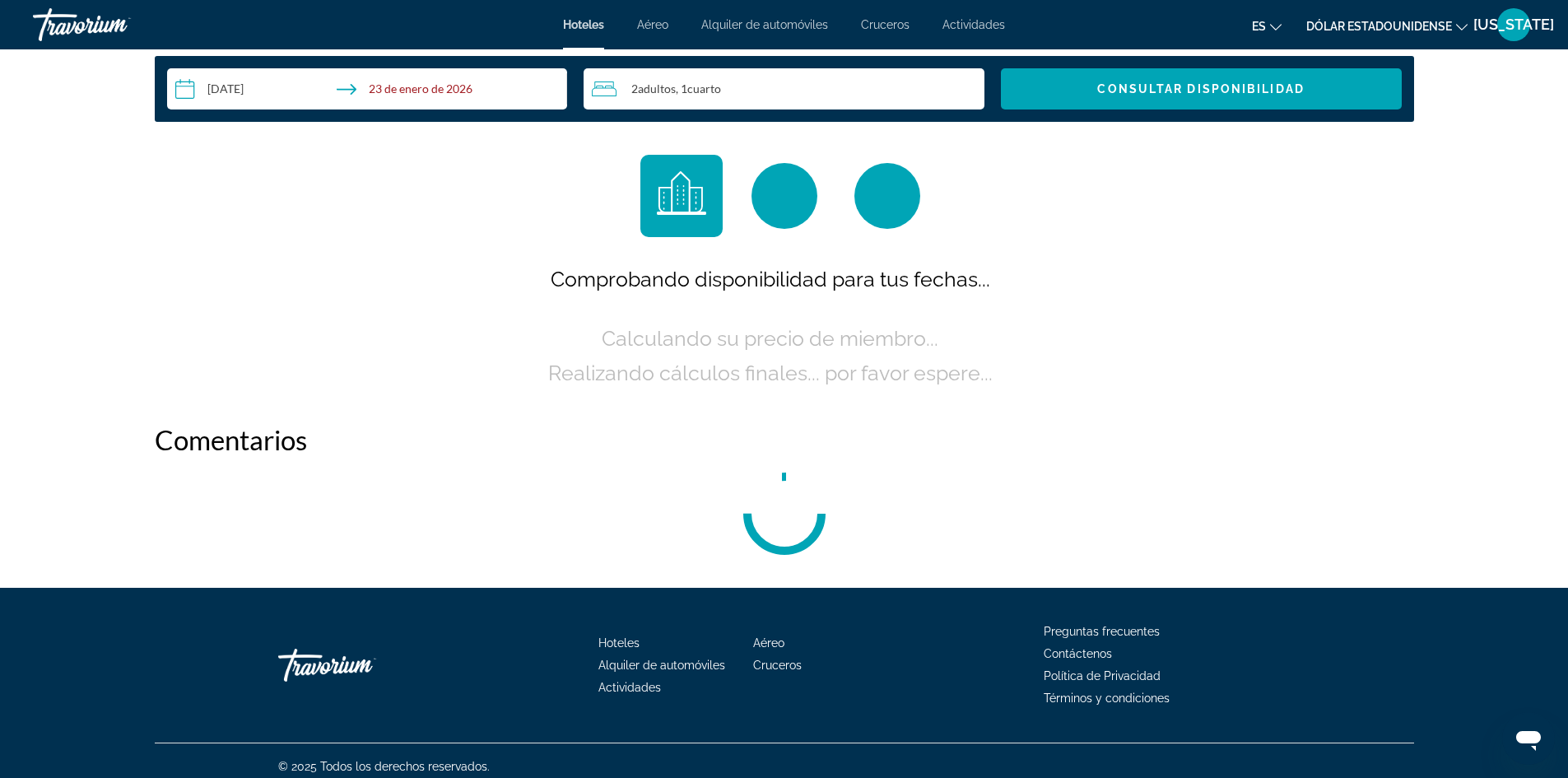
scroll to position [2186, 0]
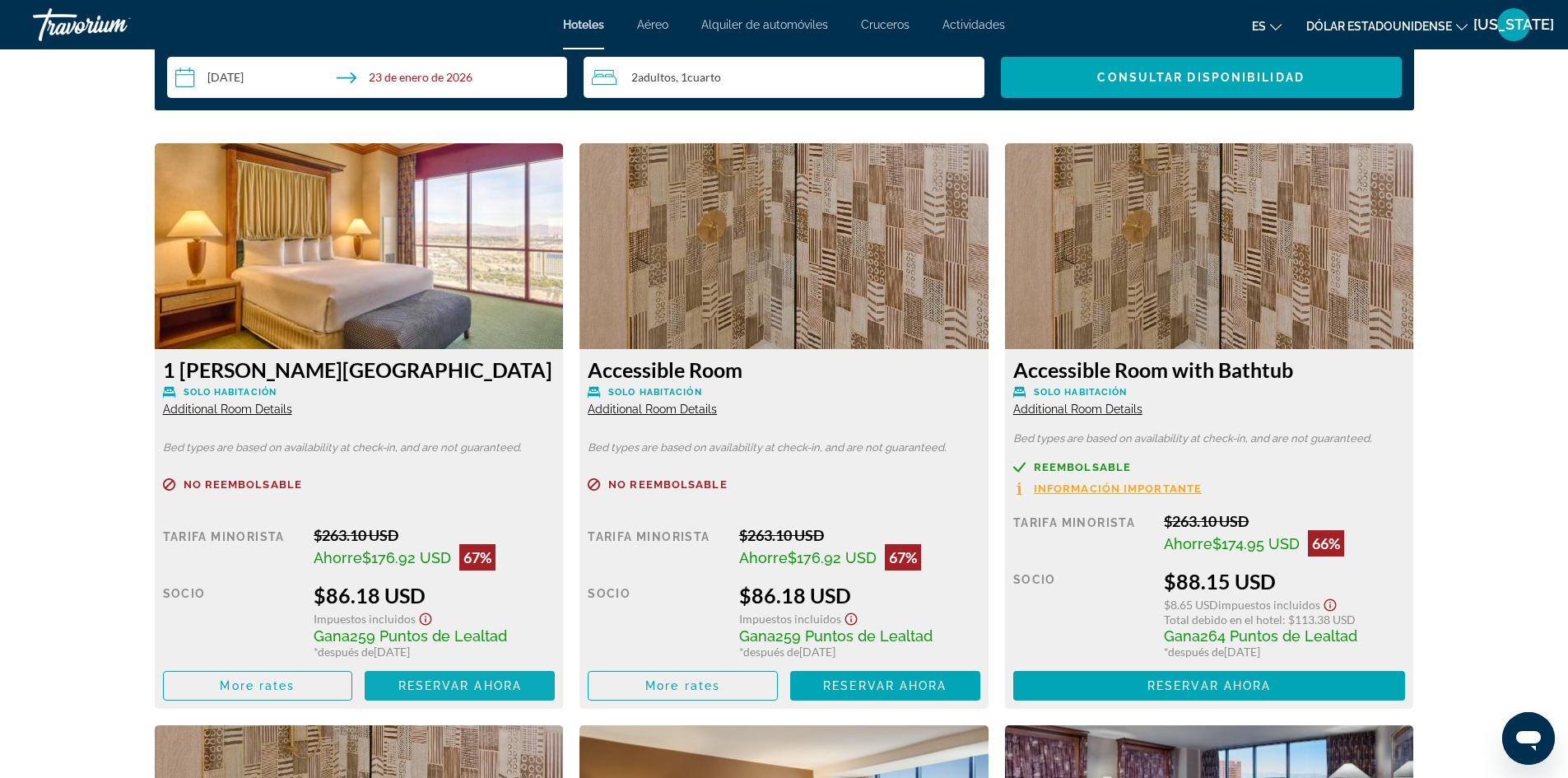
click at [430, 685] on span "Reservar ahora" at bounding box center [459, 685] width 123 height 13
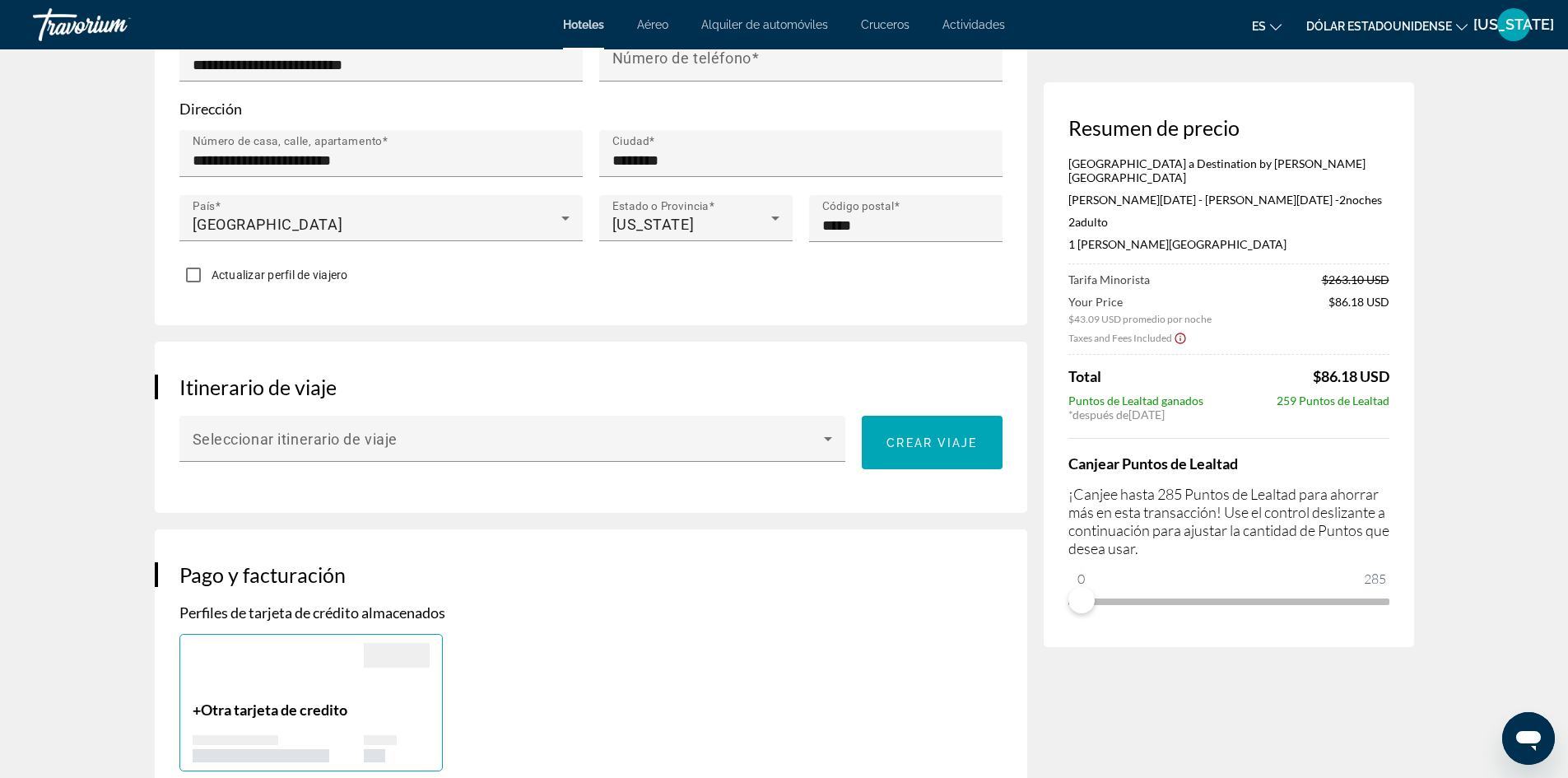
scroll to position [659, 0]
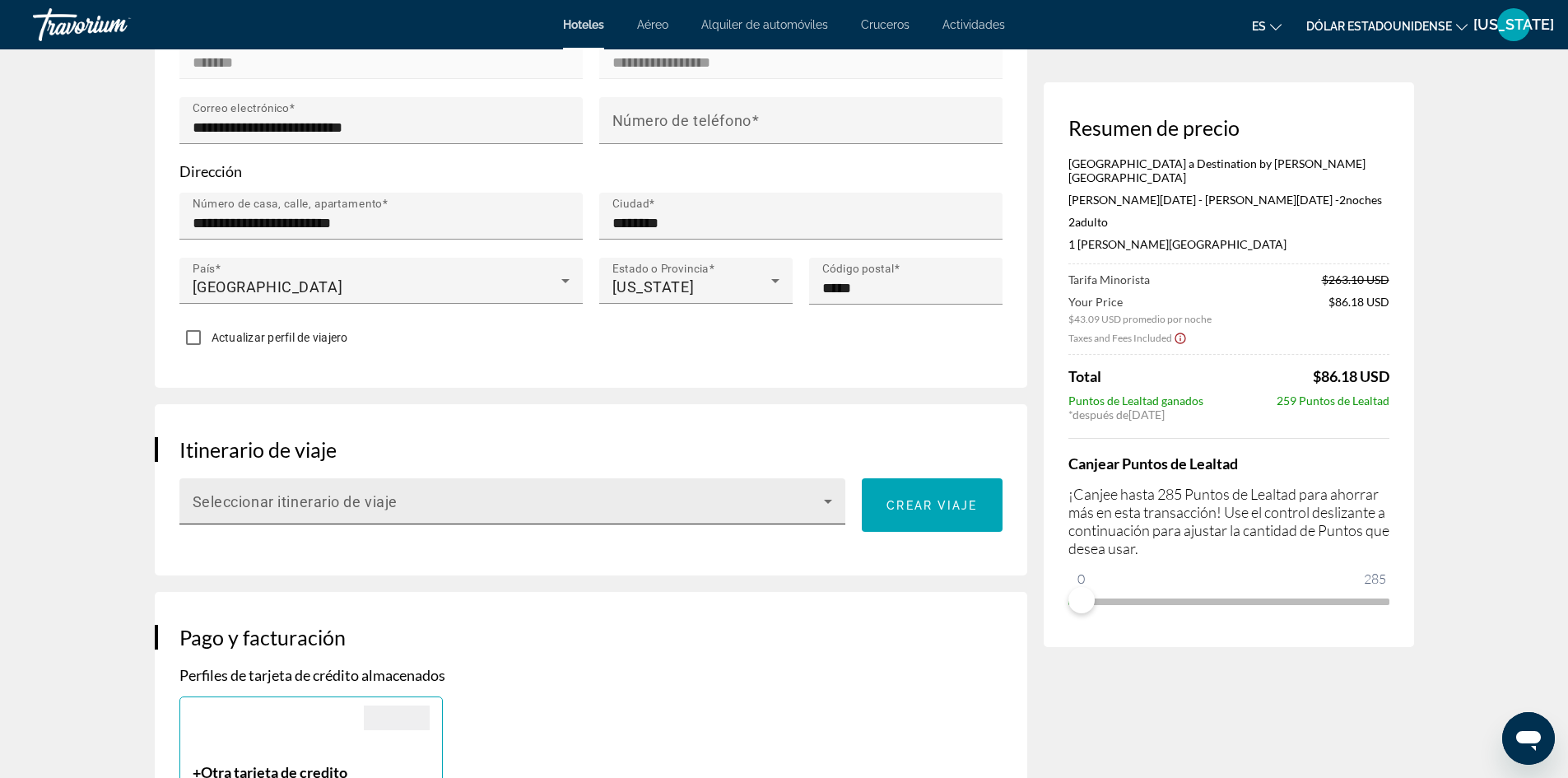
click at [827, 499] on icon "Contenido principal" at bounding box center [827, 501] width 8 height 5
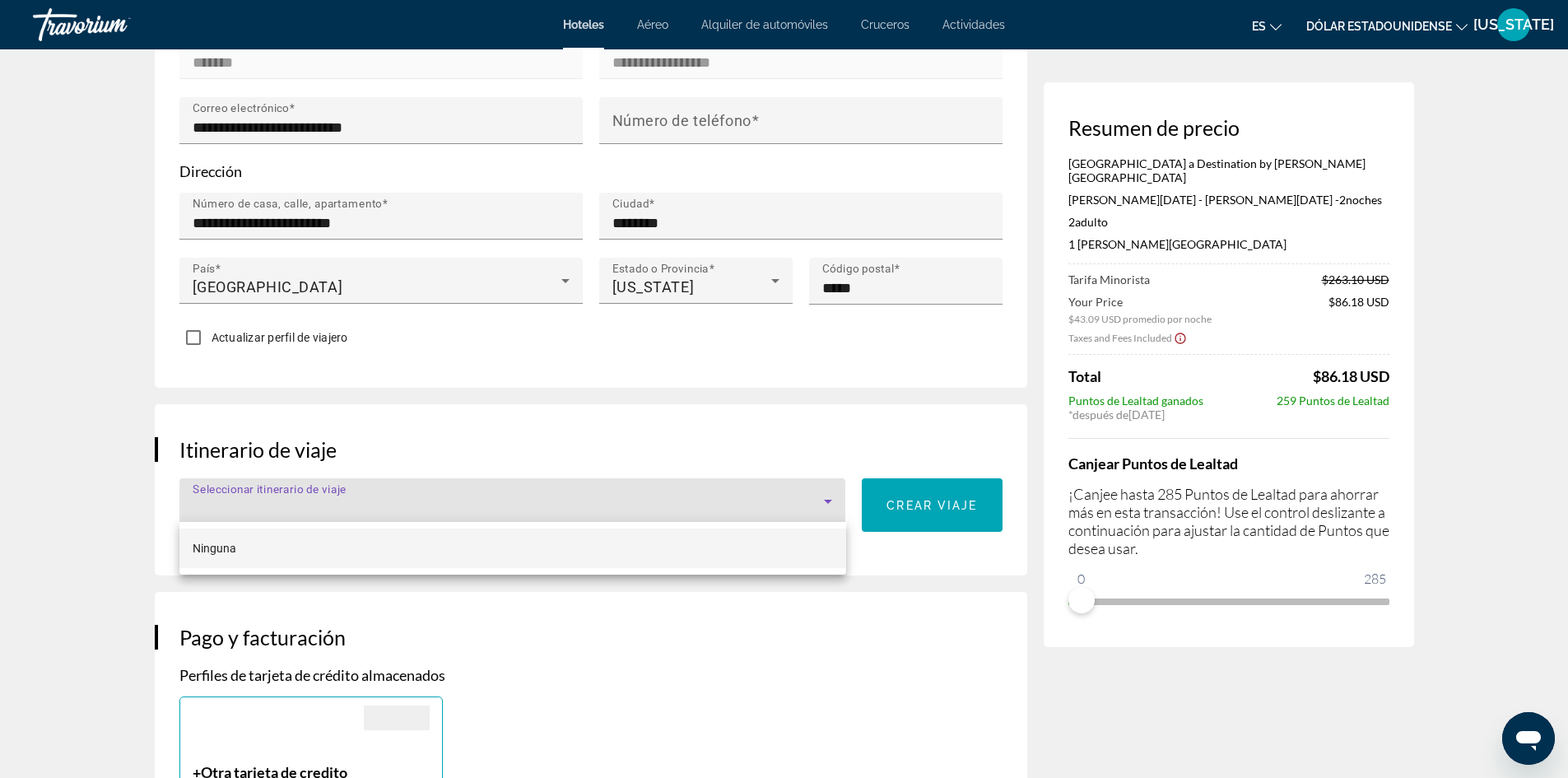
click at [827, 497] on div at bounding box center [784, 389] width 1568 height 778
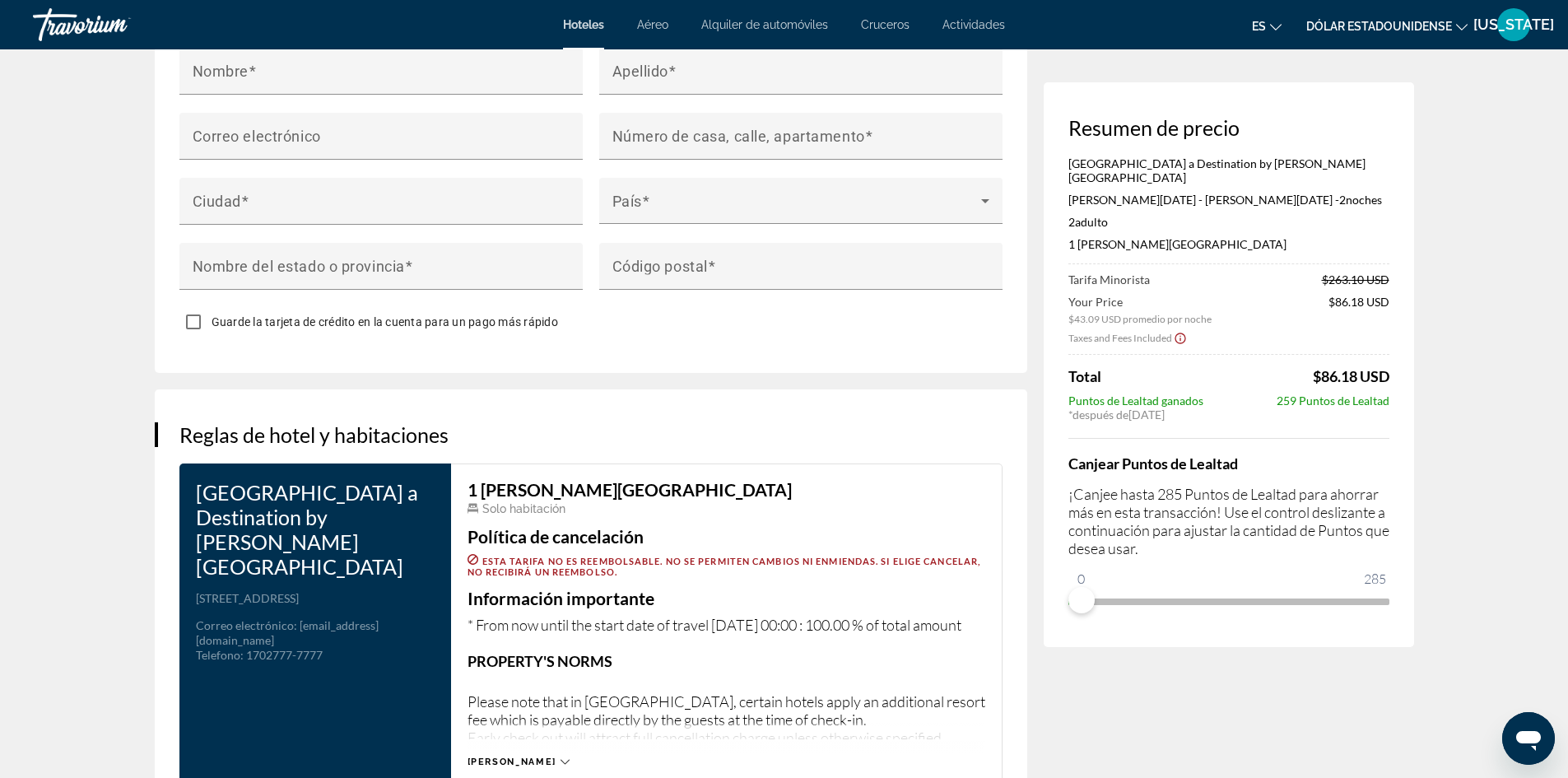
scroll to position [1893, 0]
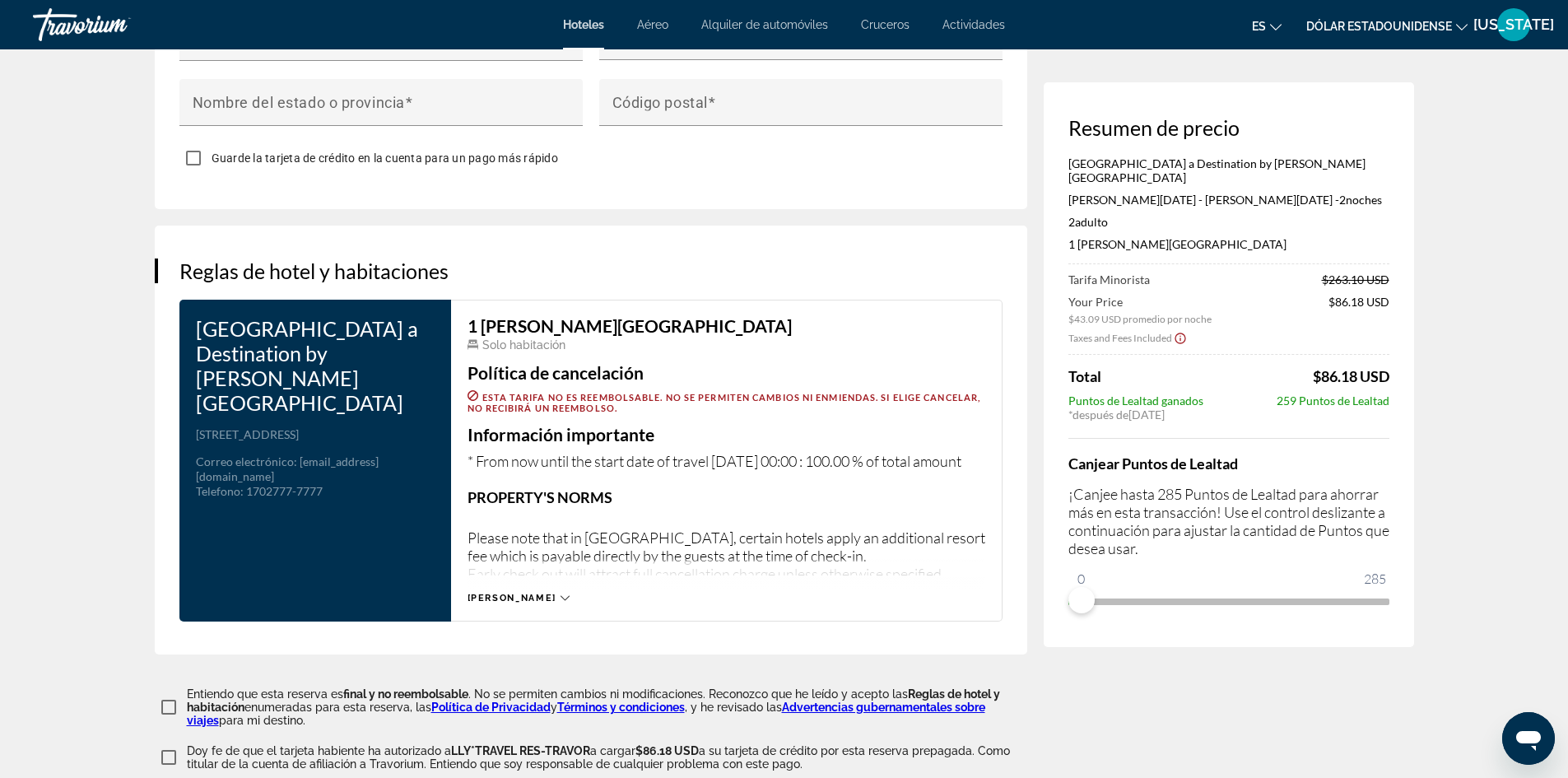
click at [560, 594] on icon "Contenido principal" at bounding box center [565, 598] width 9 height 9
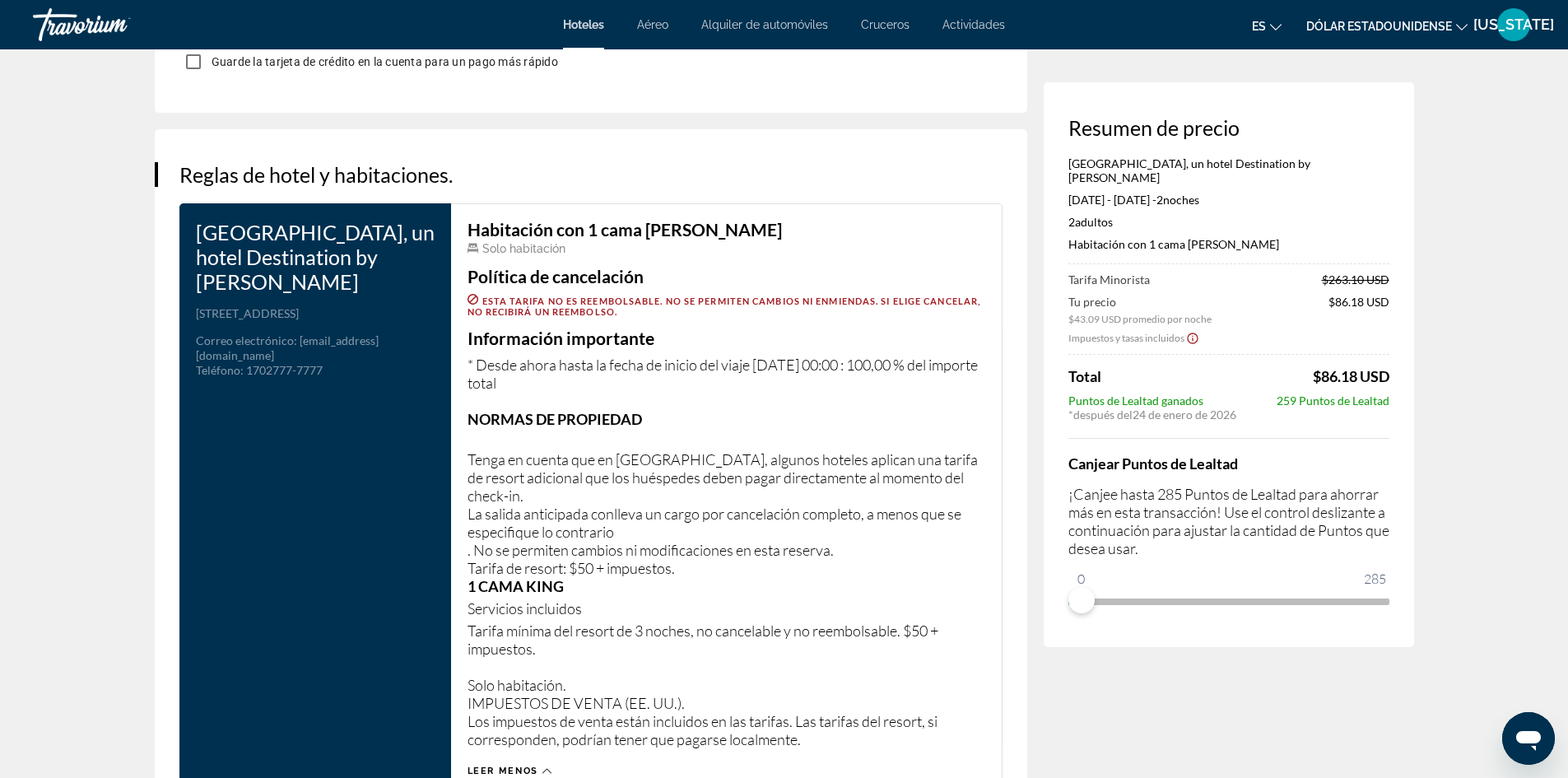
scroll to position [1975, 0]
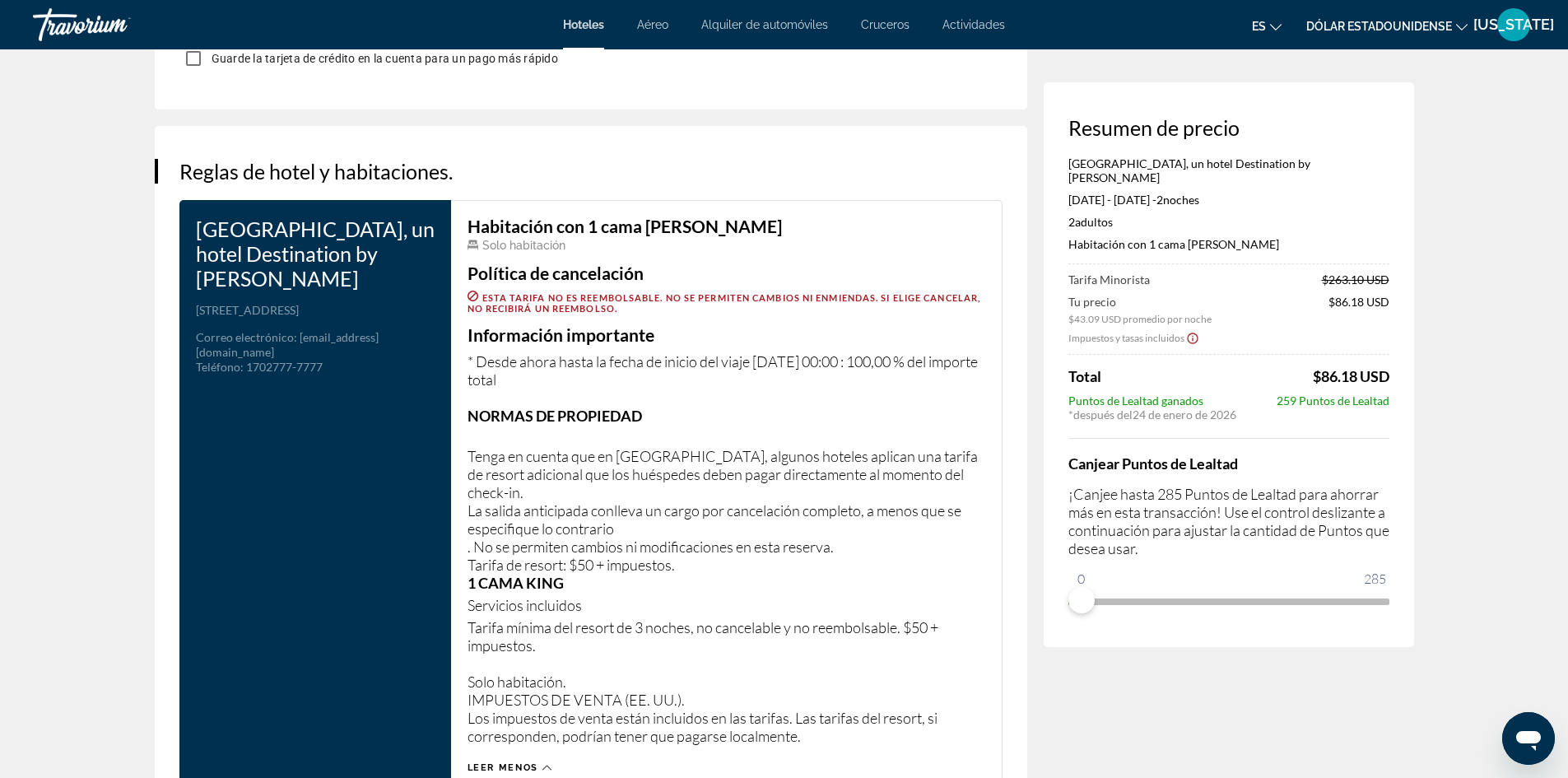
drag, startPoint x: 198, startPoint y: 293, endPoint x: 293, endPoint y: 313, distance: 97.1
click at [293, 313] on p "[STREET_ADDRESS]" at bounding box center [315, 310] width 239 height 15
copy font "[STREET_ADDRESS]"
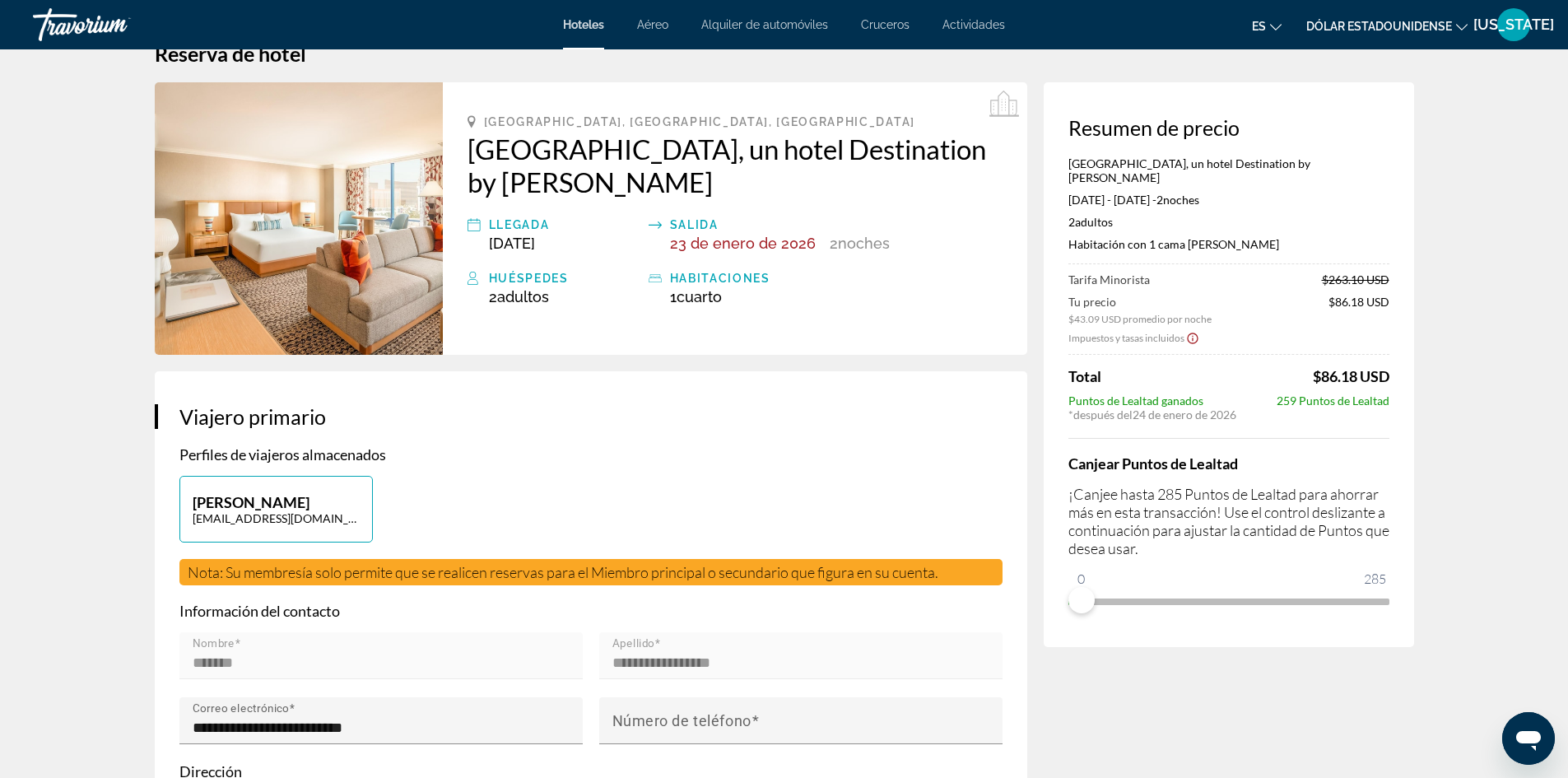
scroll to position [0, 0]
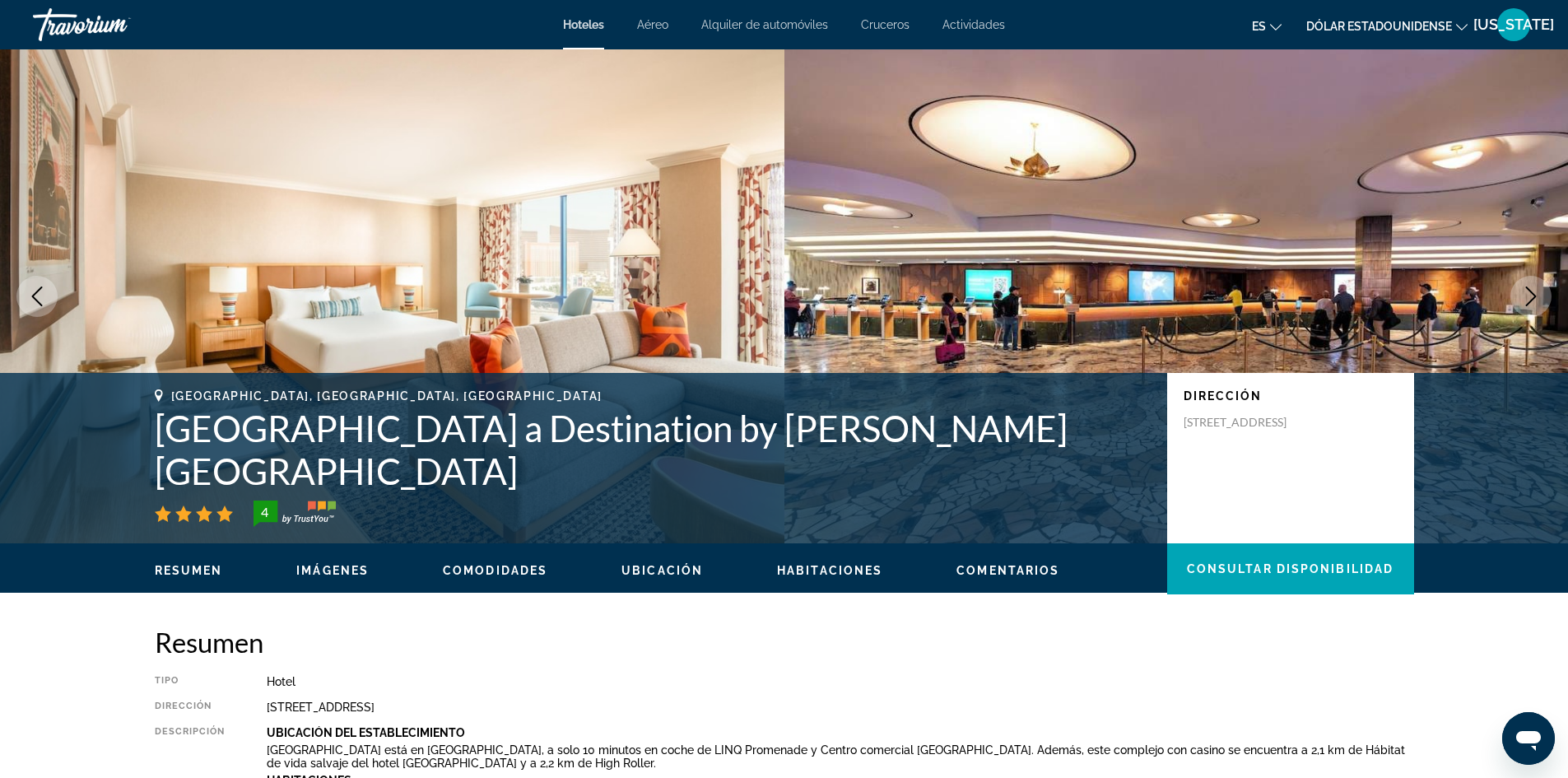
scroll to position [659, 0]
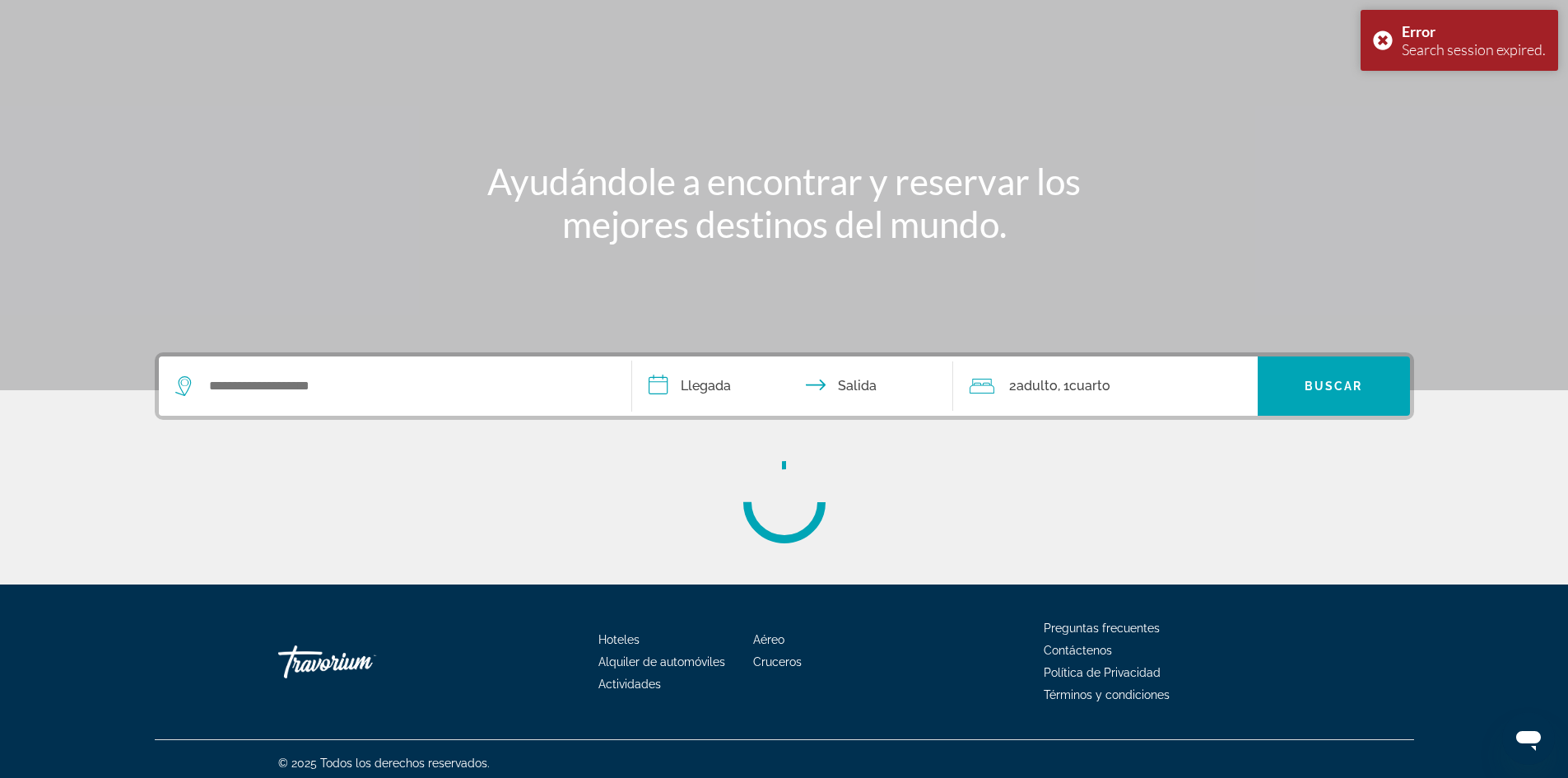
scroll to position [112, 0]
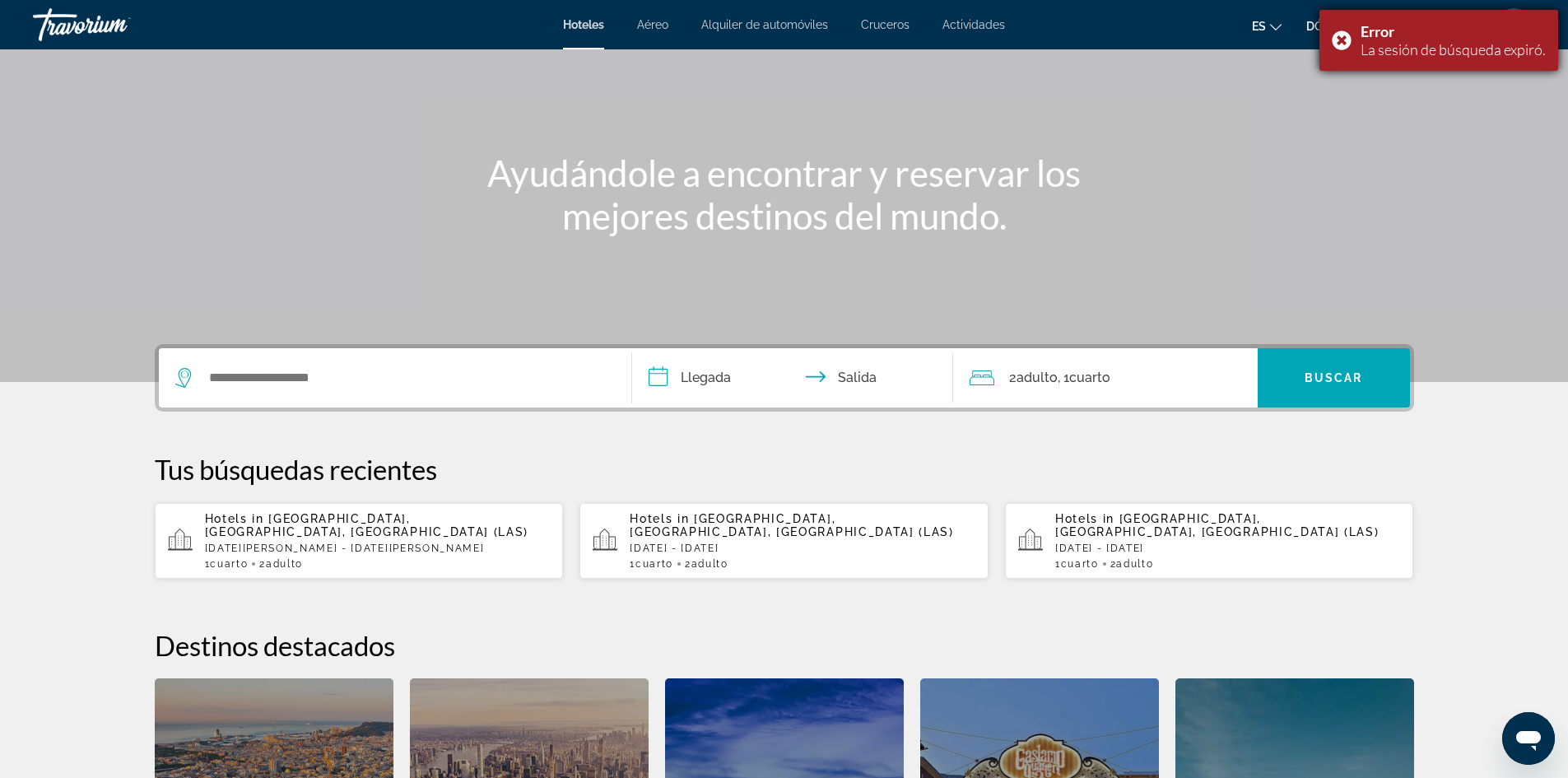
click at [1341, 43] on div "Error La sesión de búsqueda expiró." at bounding box center [1439, 40] width 239 height 61
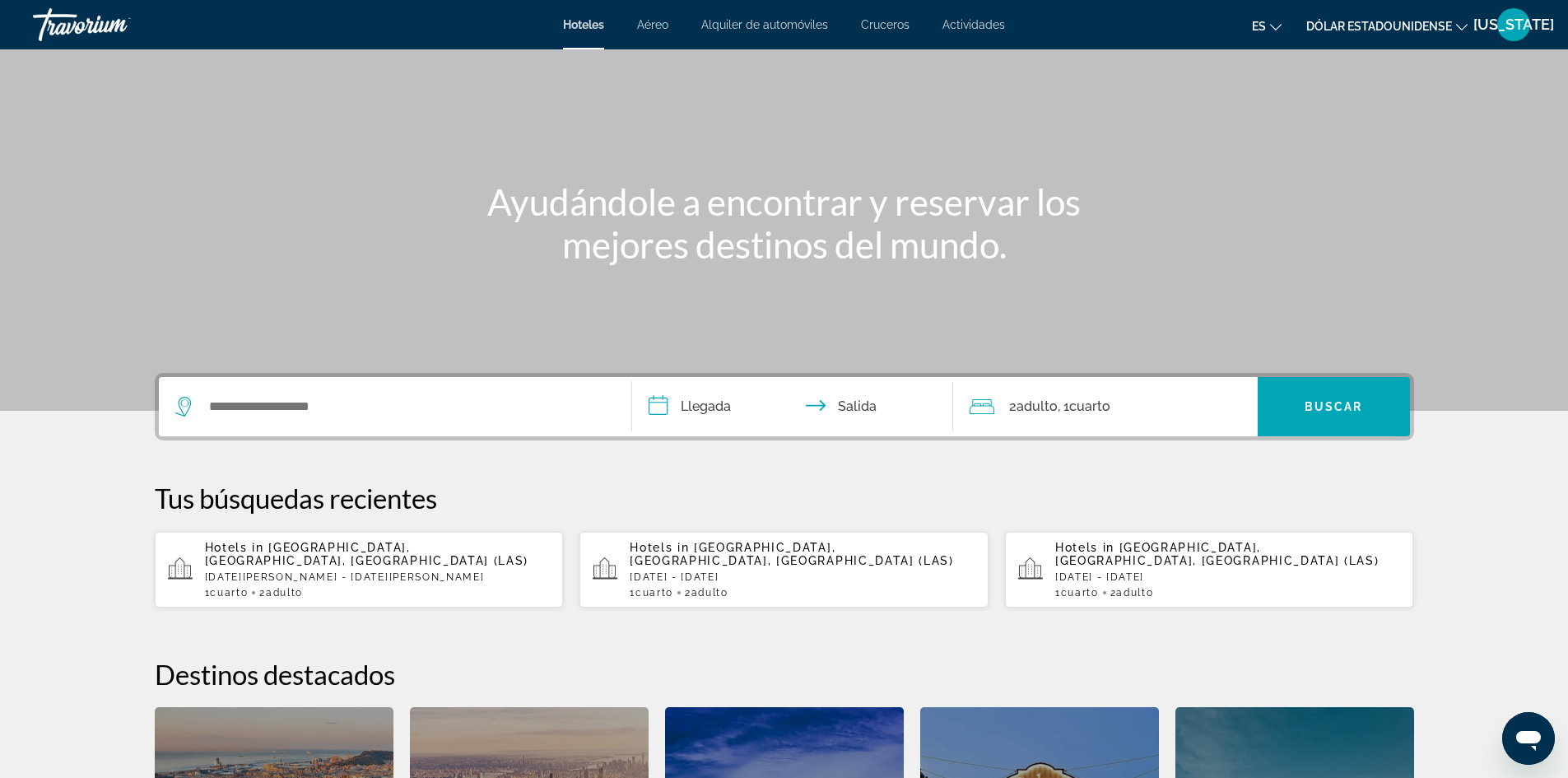
scroll to position [82, 0]
